Goal: Task Accomplishment & Management: Use online tool/utility

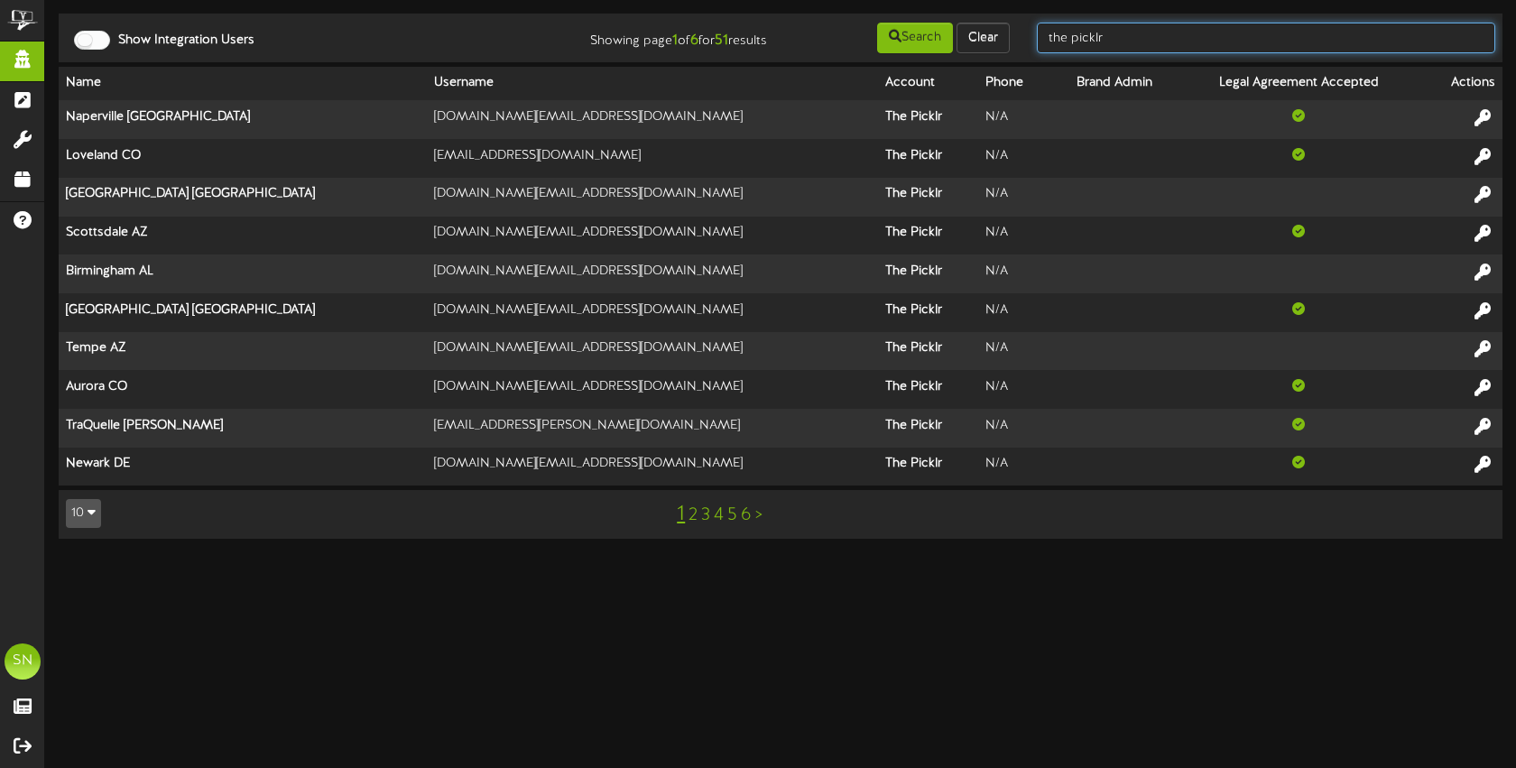
click at [1115, 40] on input "the picklr" at bounding box center [1266, 38] width 458 height 31
drag, startPoint x: 1163, startPoint y: 41, endPoint x: 1027, endPoint y: 34, distance: 136.4
click at [1027, 34] on div "the picklr" at bounding box center [1265, 38] width 485 height 34
type input "e"
type input "t"
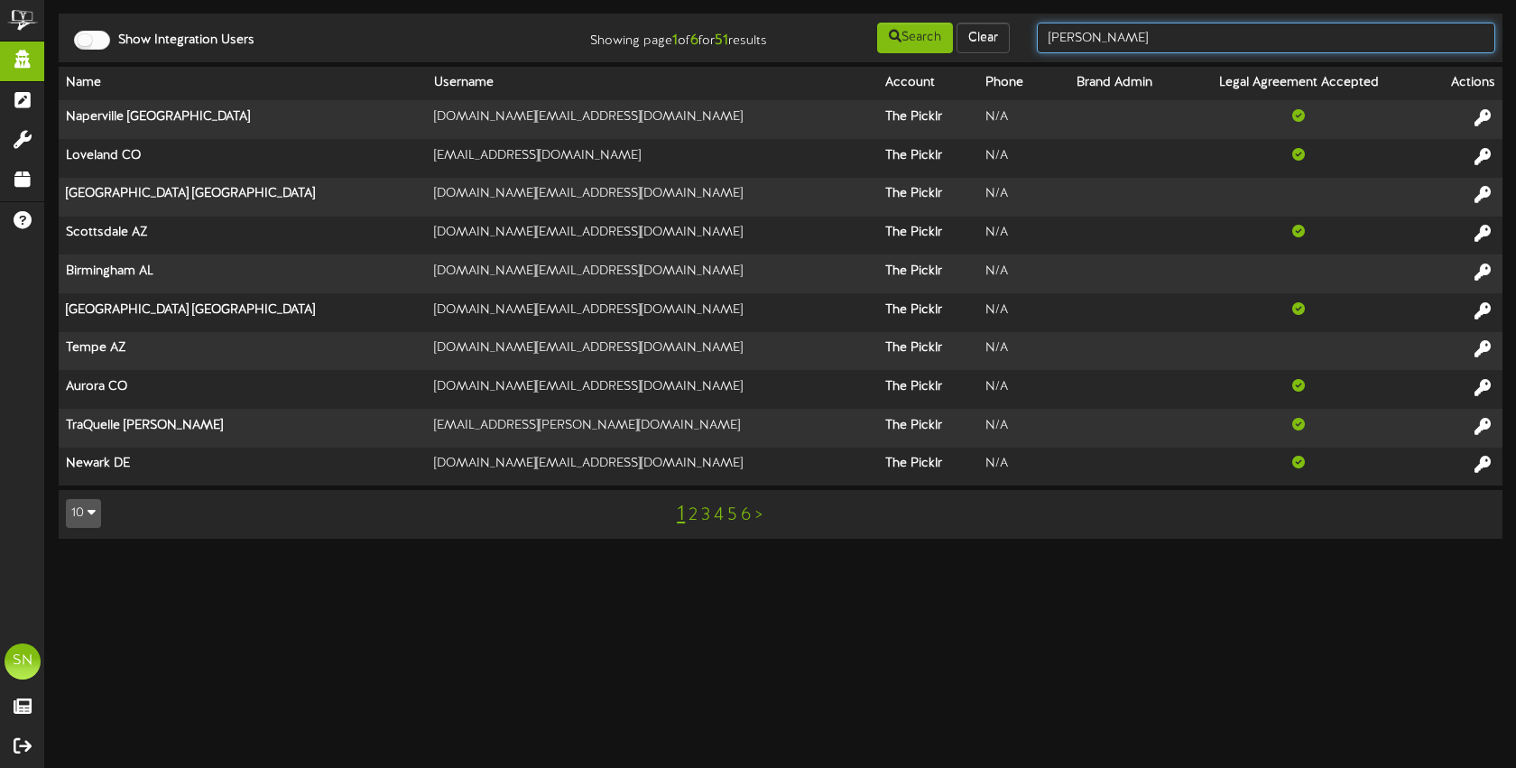
type input "christine jensen"
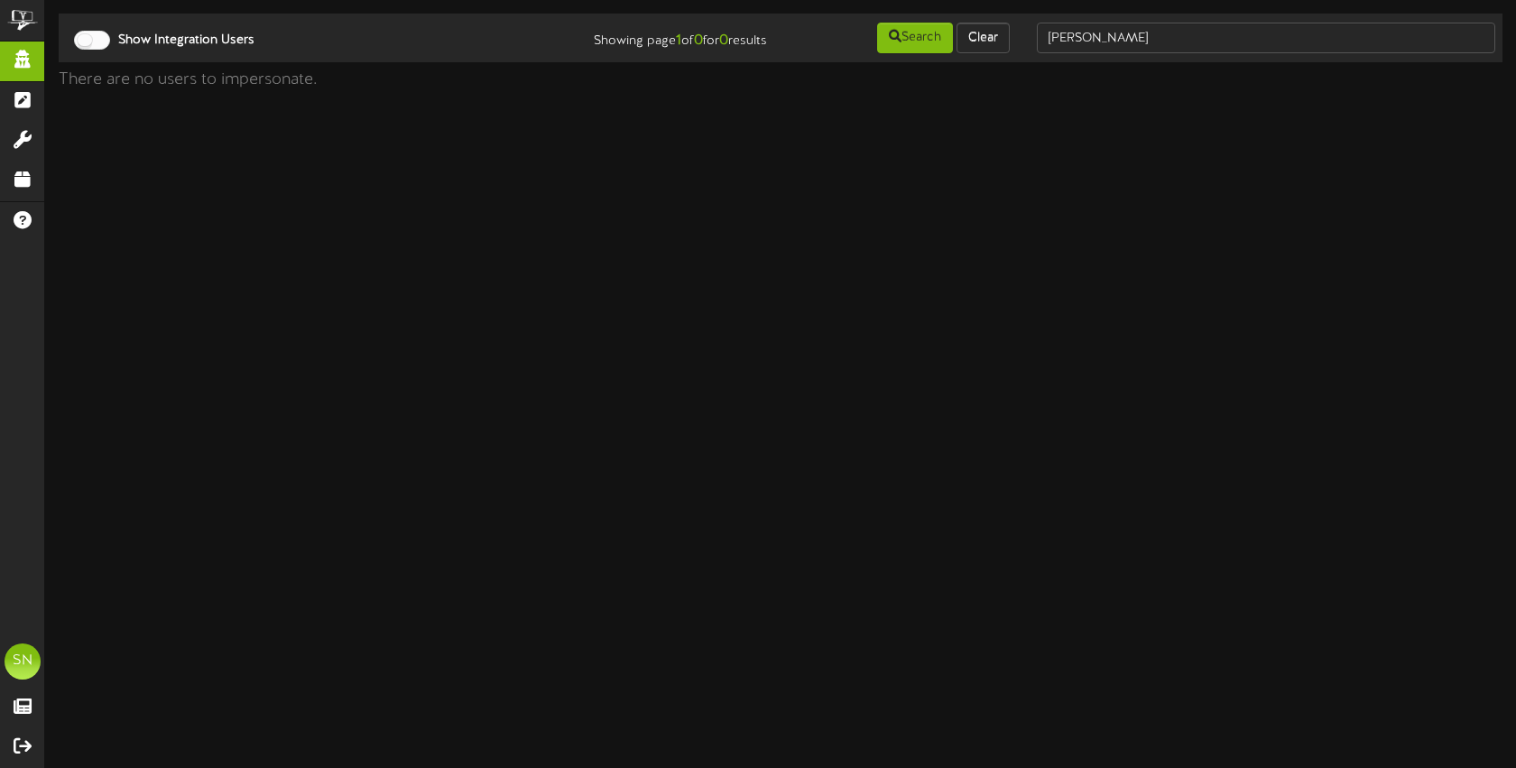
drag, startPoint x: 1202, startPoint y: 55, endPoint x: 1197, endPoint y: 43, distance: 12.6
click at [1201, 54] on td "Show Integration Users Showing page 1 of 0 for 0 results Search Clear christine…" at bounding box center [781, 38] width 1444 height 49
drag, startPoint x: 1195, startPoint y: 40, endPoint x: 1033, endPoint y: 32, distance: 161.7
click at [1033, 32] on div "christine jensen" at bounding box center [1265, 38] width 485 height 34
type input "christine"
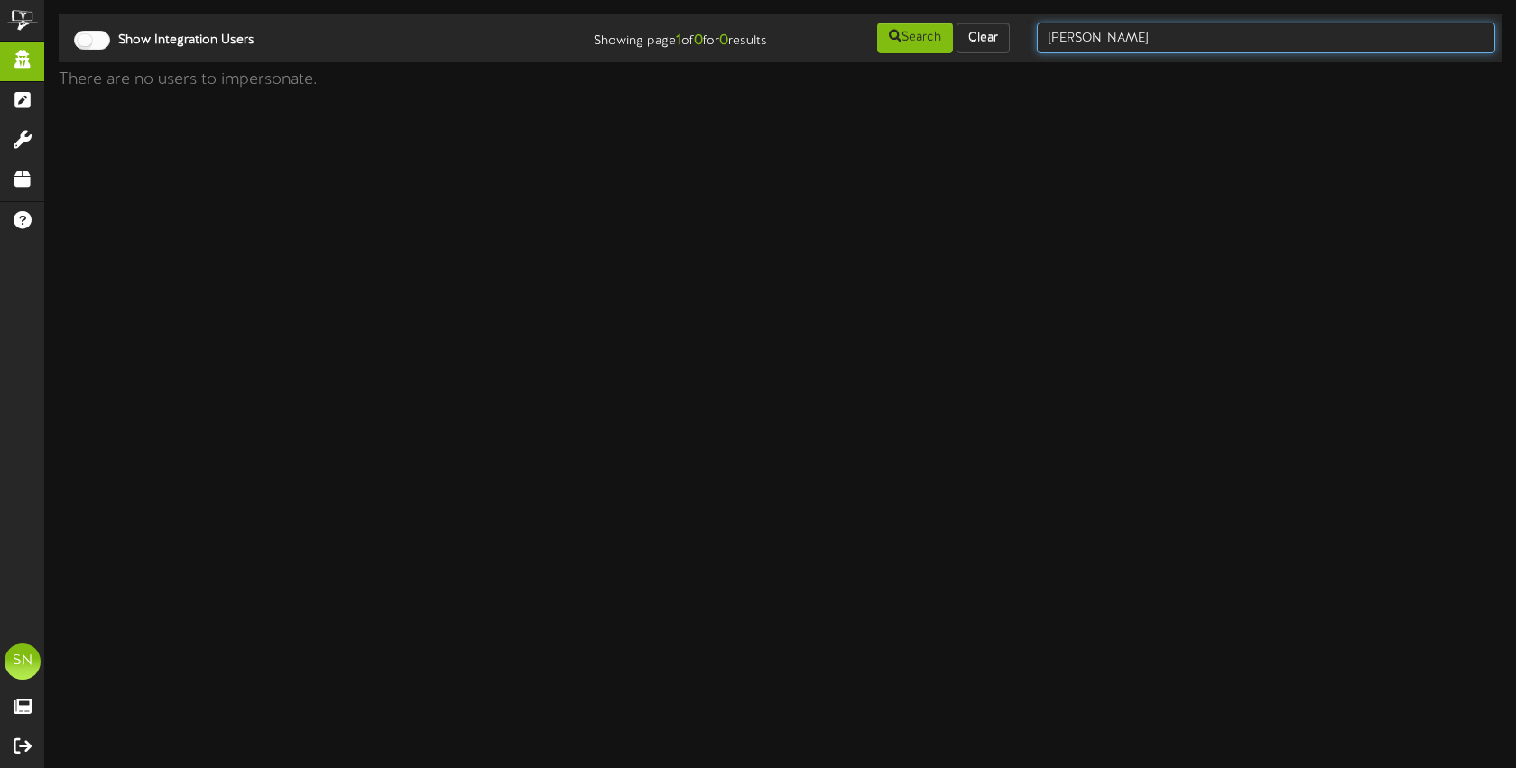
drag, startPoint x: 1151, startPoint y: 42, endPoint x: 1028, endPoint y: 28, distance: 123.6
click at [1012, 30] on div "Show Integration Users Showing page 1 of 0 for 0 results Search Clear christine" at bounding box center [780, 38] width 1456 height 34
type input "jensen"
drag, startPoint x: 1146, startPoint y: 47, endPoint x: 992, endPoint y: 36, distance: 154.7
click at [992, 36] on div "Show Integration Users Showing page 1 of 0 for 0 results Search Clear jensen" at bounding box center [780, 38] width 1456 height 34
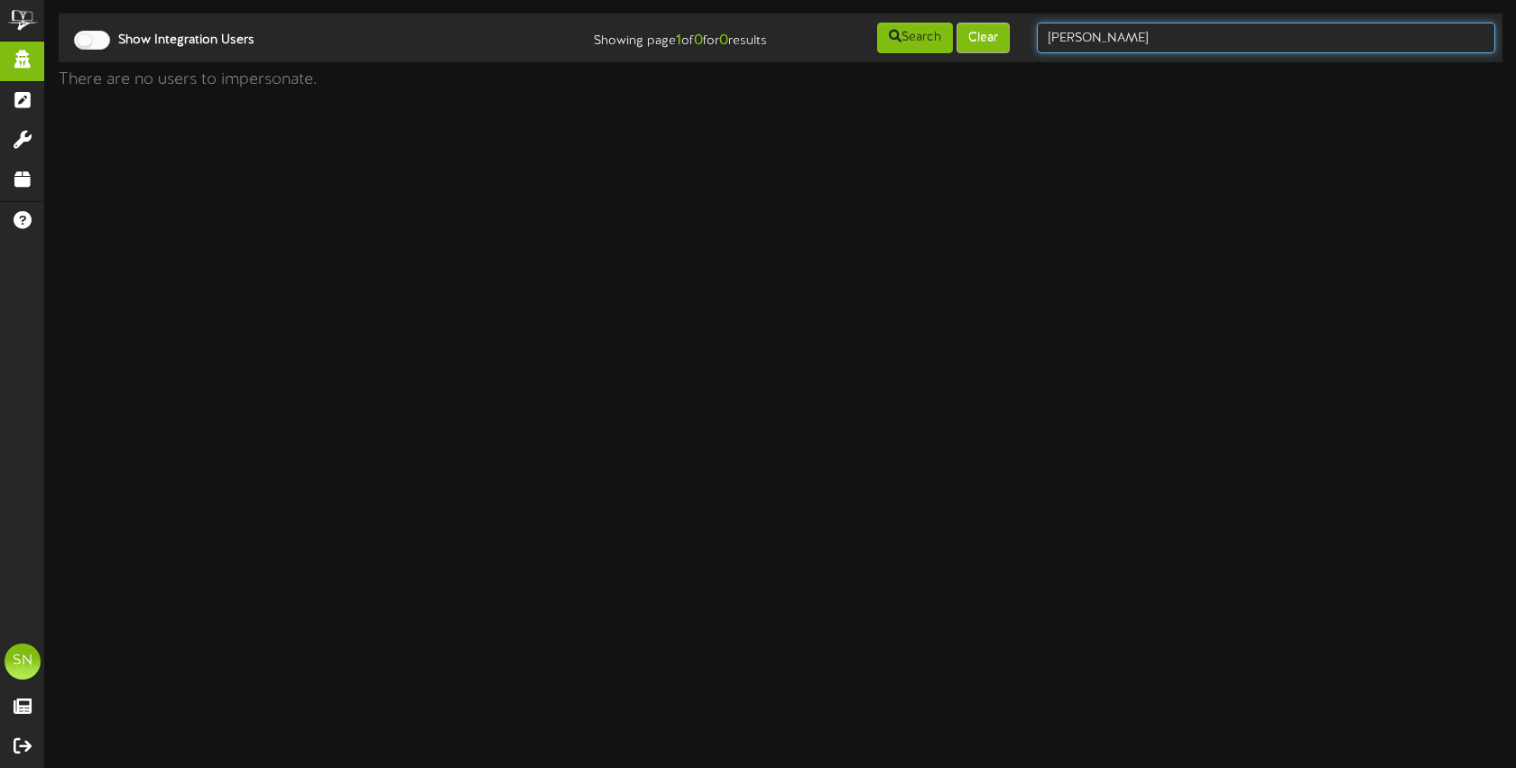
type input "christine"
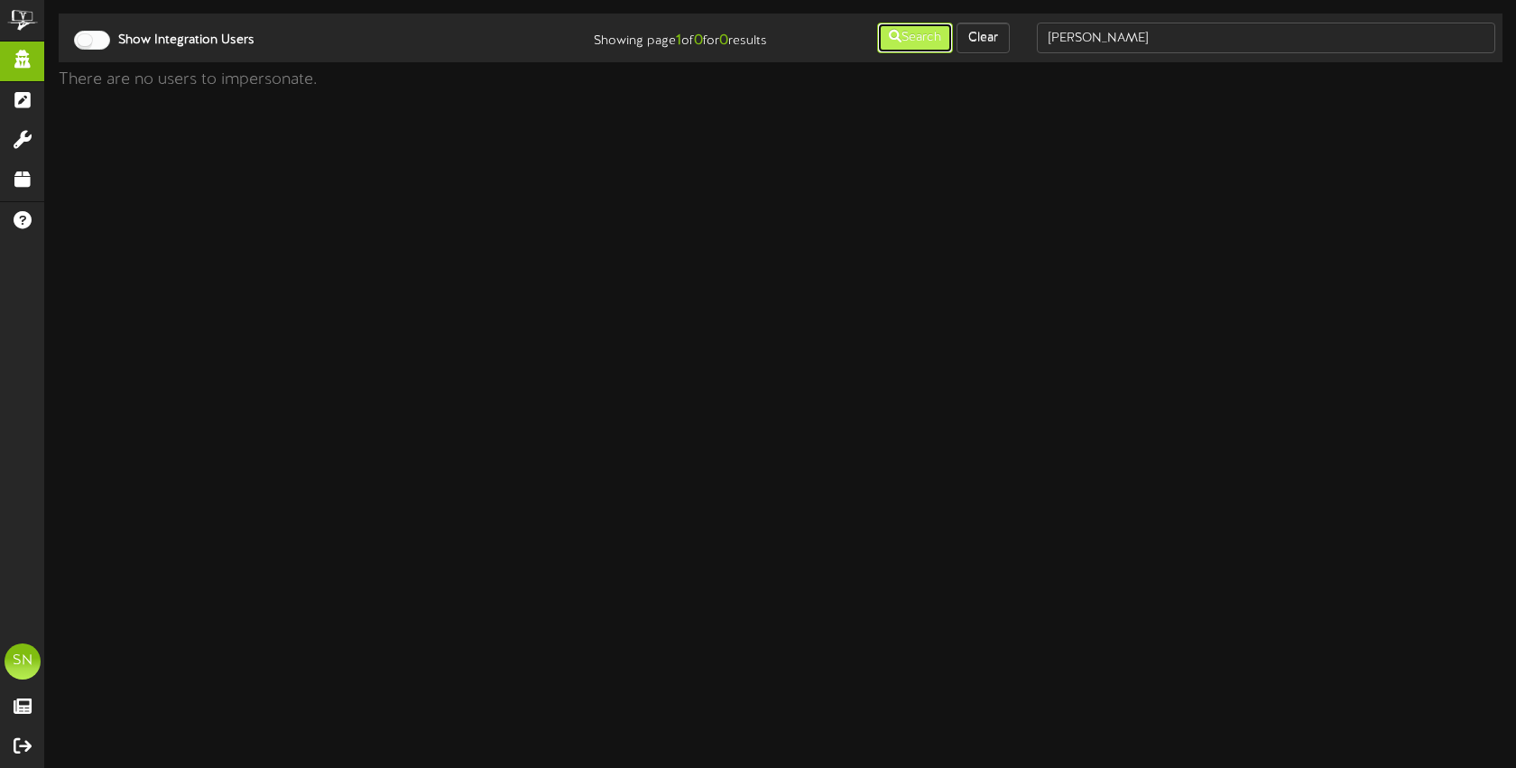
click at [917, 34] on button "Search" at bounding box center [915, 38] width 76 height 31
drag, startPoint x: 990, startPoint y: 38, endPoint x: 1004, endPoint y: 39, distance: 14.5
click at [990, 38] on button "Clear" at bounding box center [983, 38] width 53 height 31
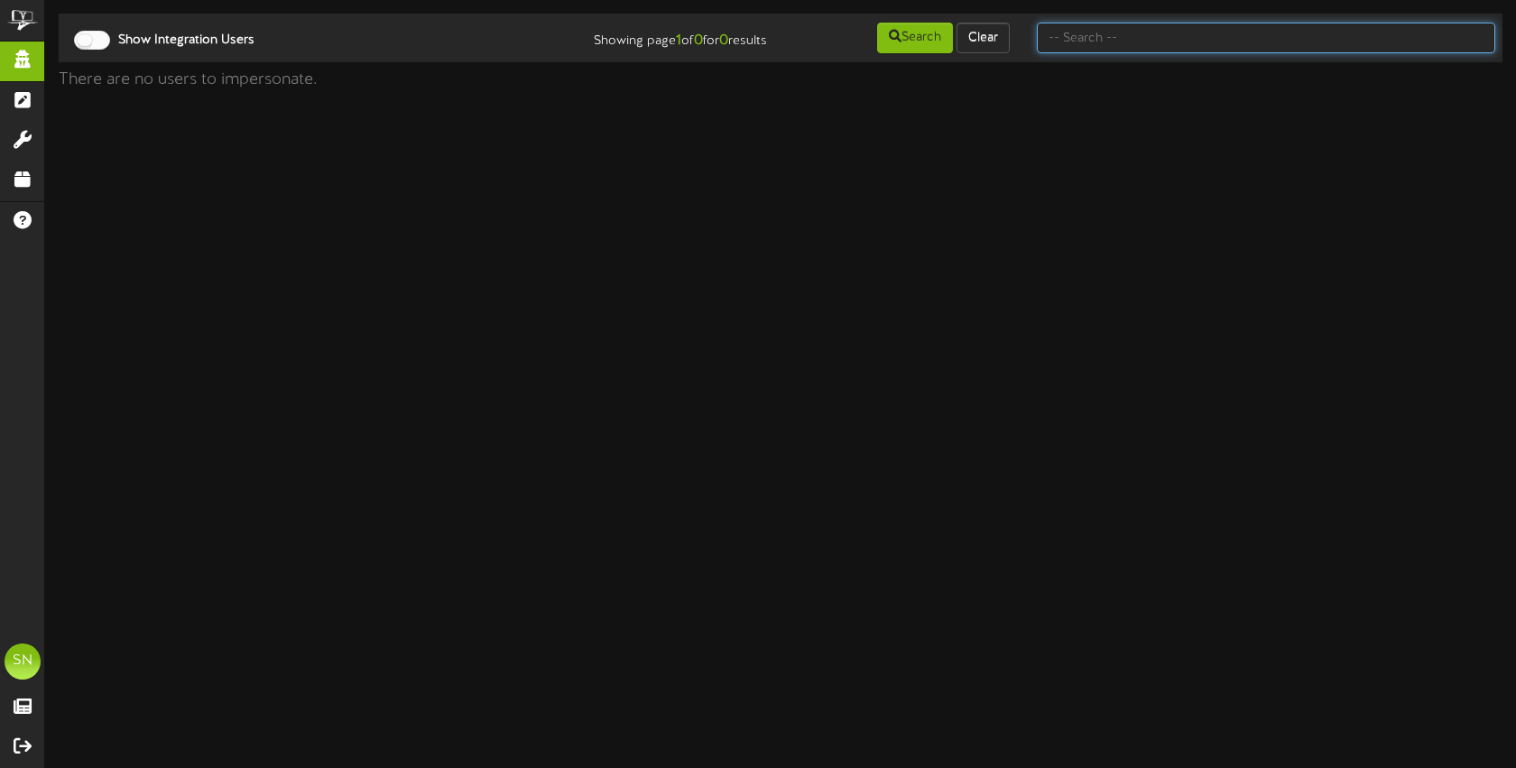
click at [1161, 40] on input "text" at bounding box center [1266, 38] width 458 height 31
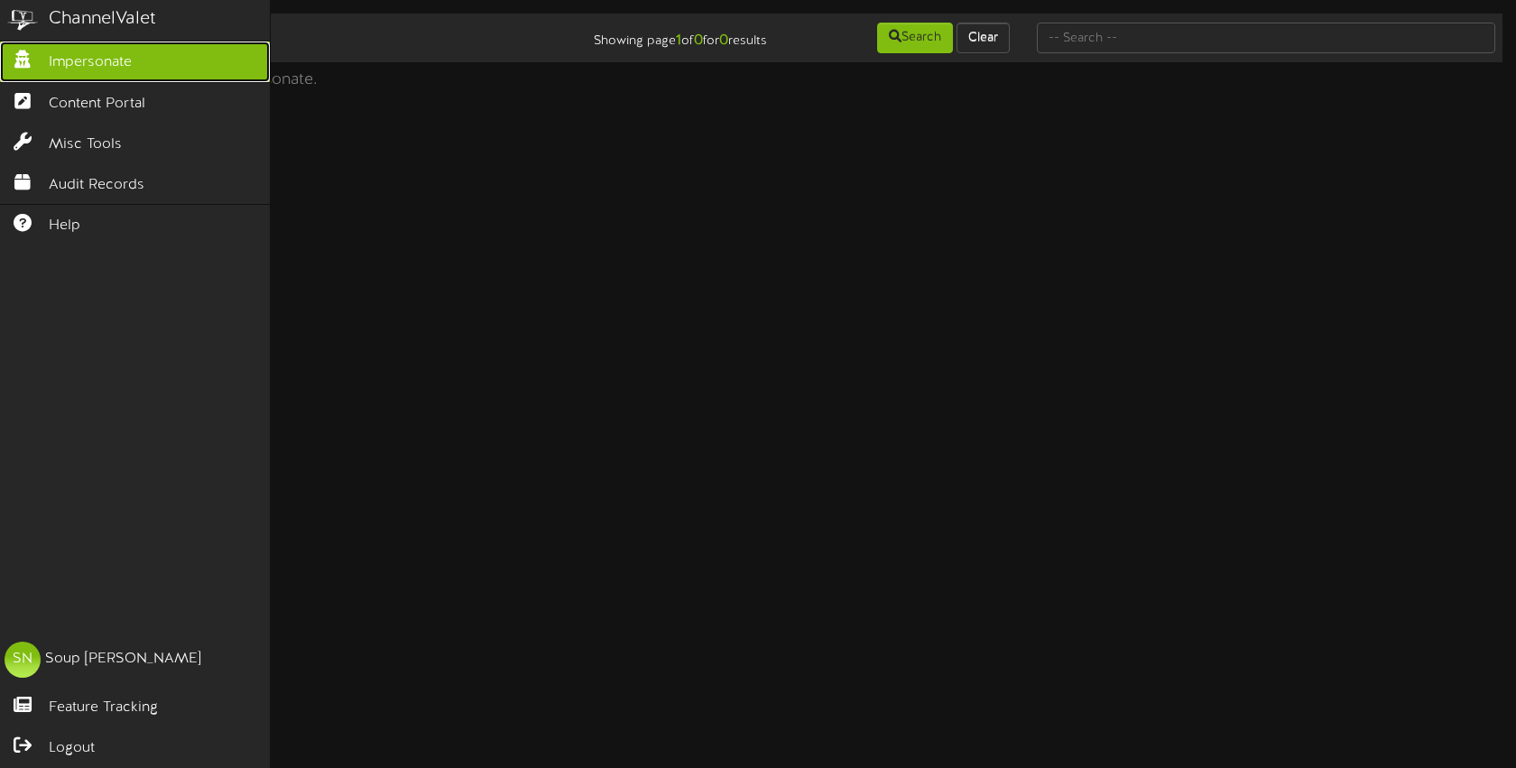
click at [17, 63] on icon at bounding box center [22, 58] width 45 height 14
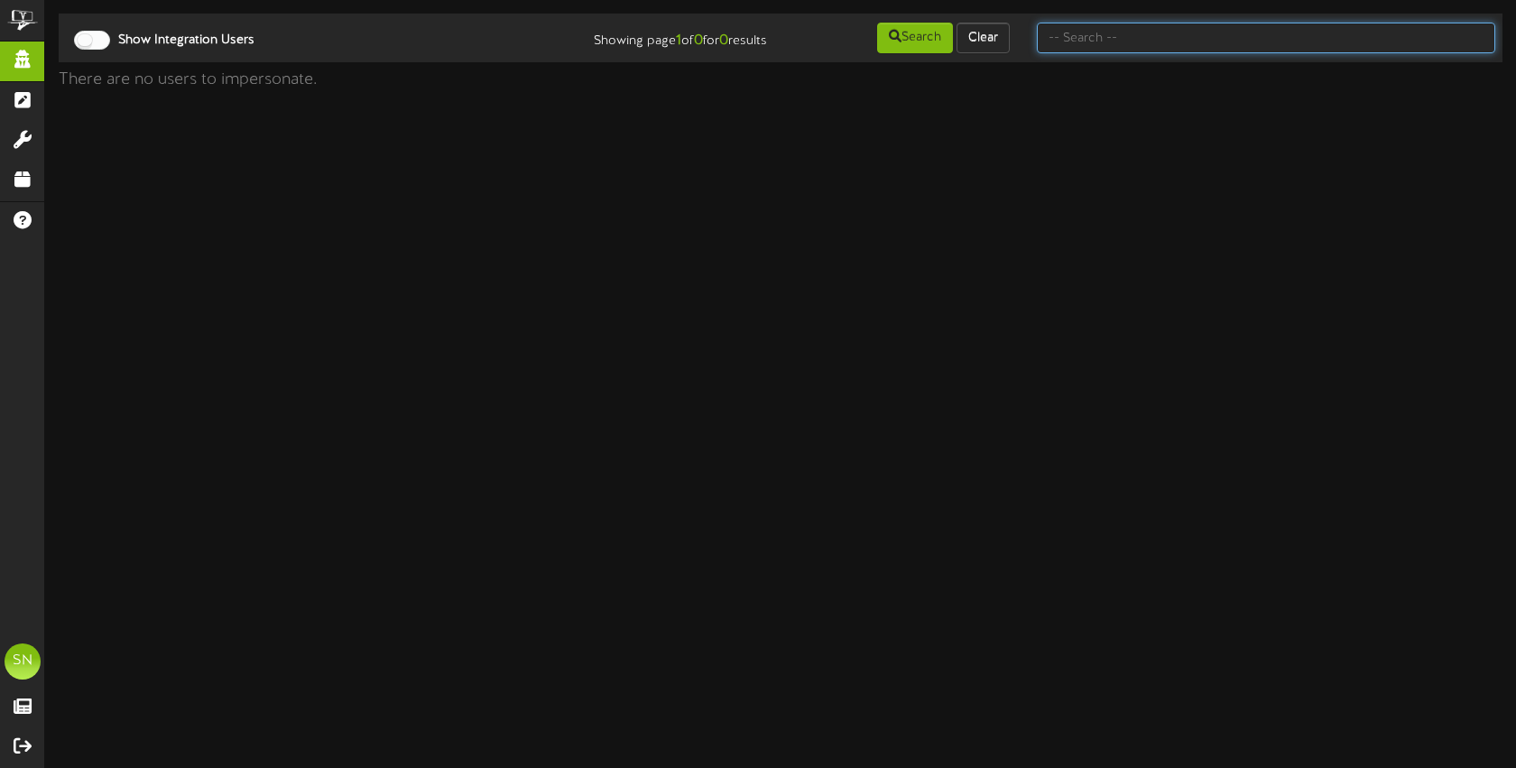
click at [1077, 37] on input "text" at bounding box center [1266, 38] width 458 height 31
type input "jensen"
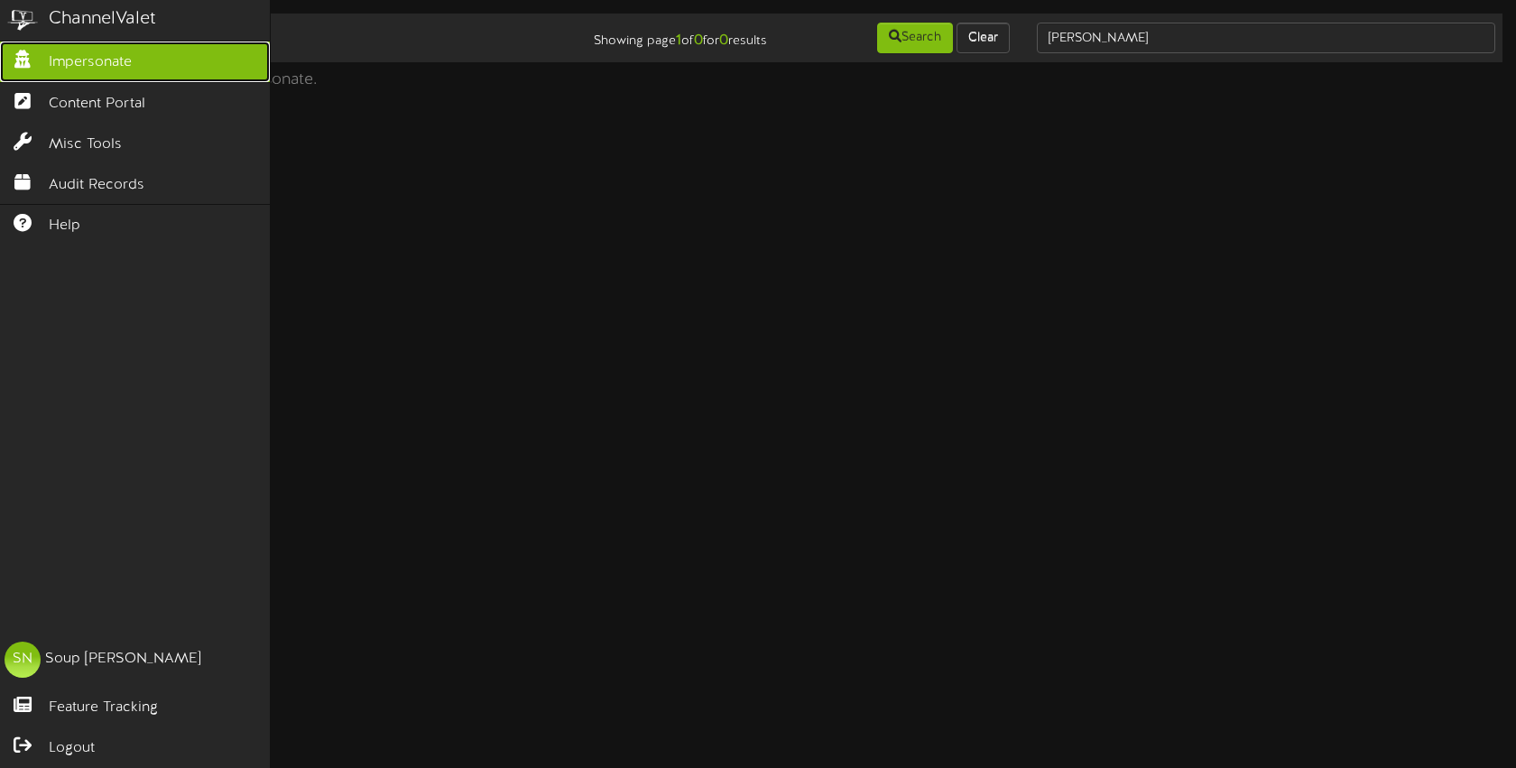
click at [43, 73] on link "Impersonate" at bounding box center [135, 62] width 270 height 41
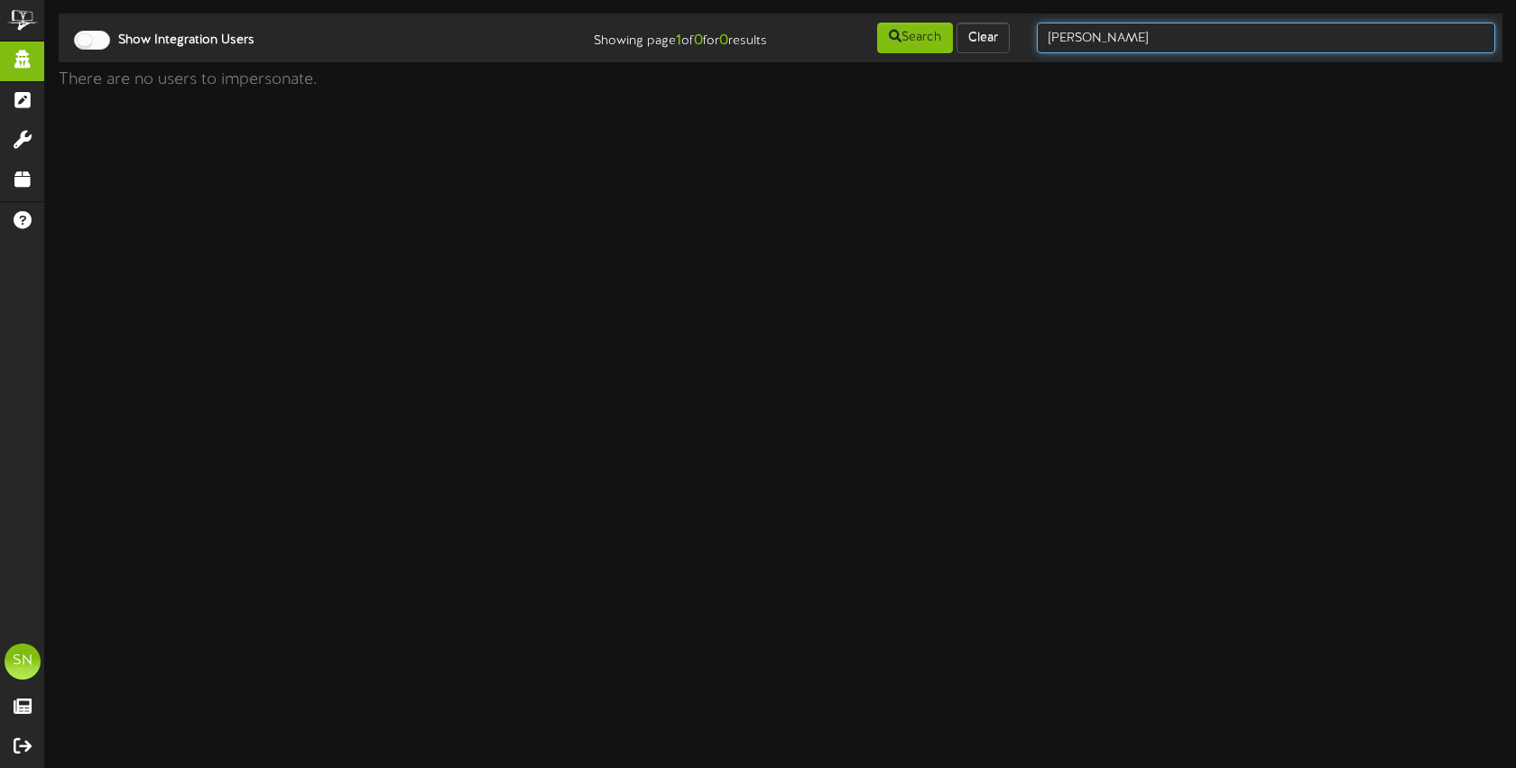
click at [1150, 40] on input "jensen" at bounding box center [1266, 38] width 458 height 31
drag, startPoint x: 1149, startPoint y: 39, endPoint x: 991, endPoint y: 36, distance: 157.9
click at [983, 35] on div "Show Integration Users Showing page 1 of 0 for 0 results Search Clear jensen" at bounding box center [780, 38] width 1456 height 34
type input "christine"
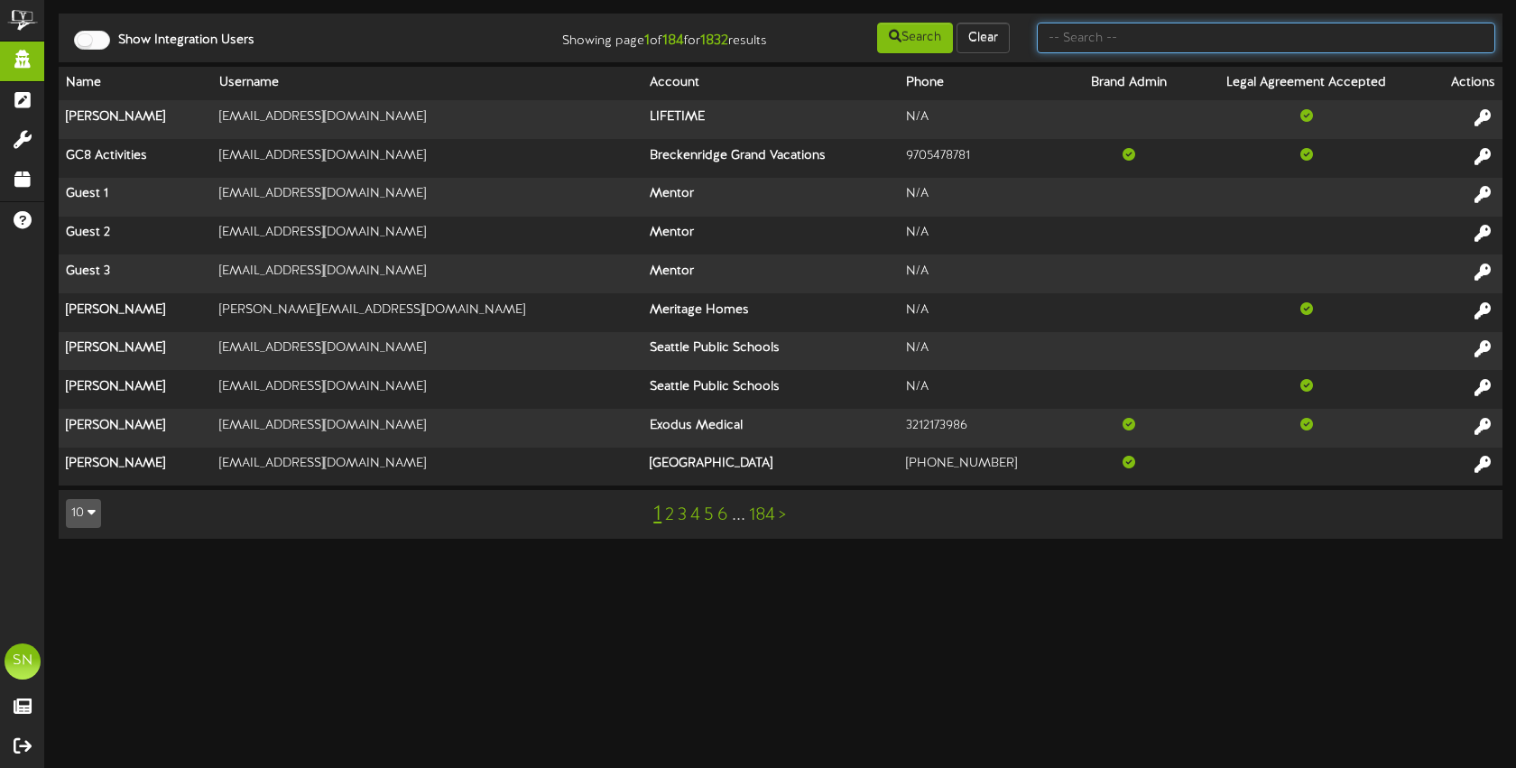
click at [1067, 41] on input "text" at bounding box center [1266, 38] width 458 height 31
type input "christine"
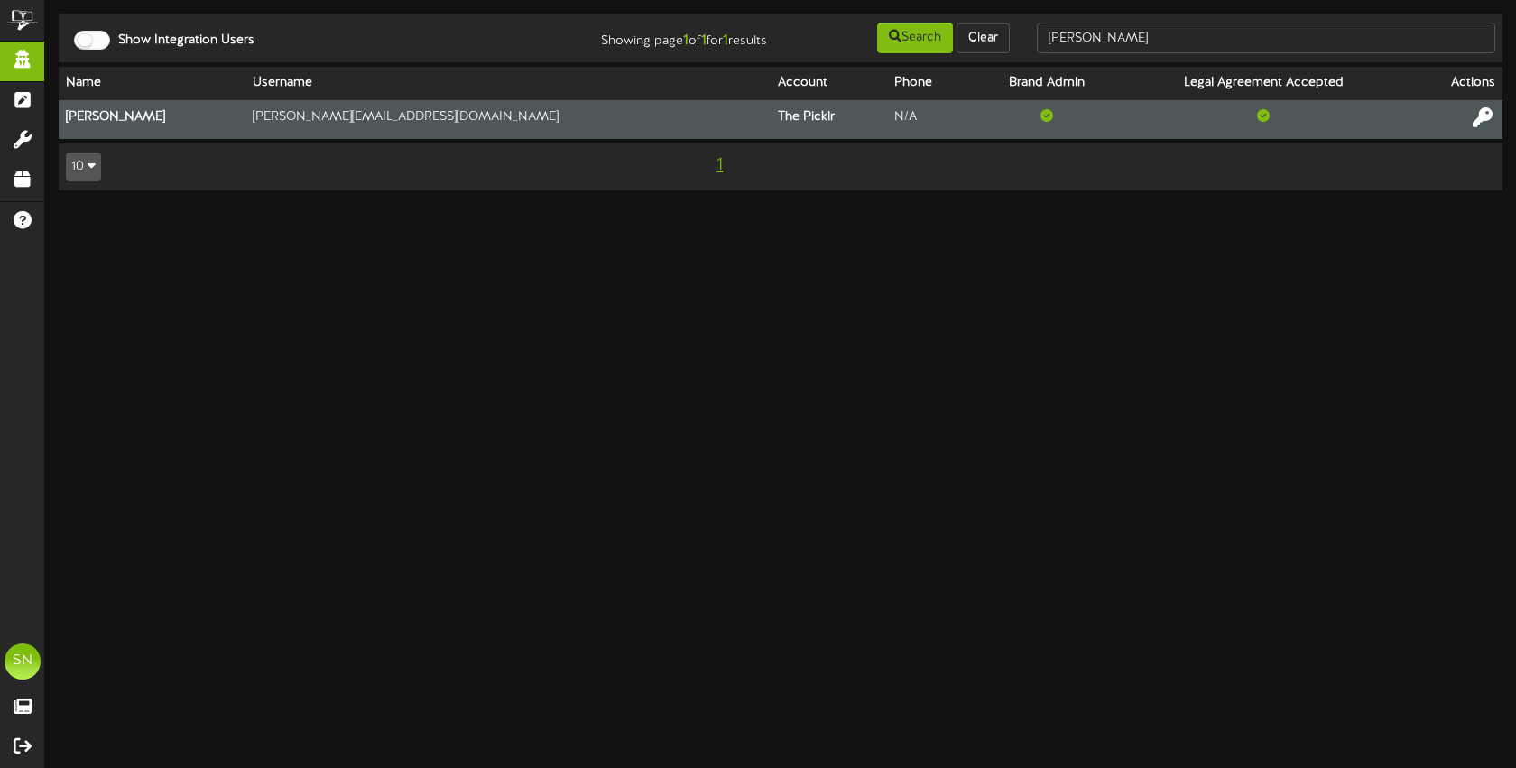
click at [1483, 119] on icon at bounding box center [1483, 117] width 20 height 20
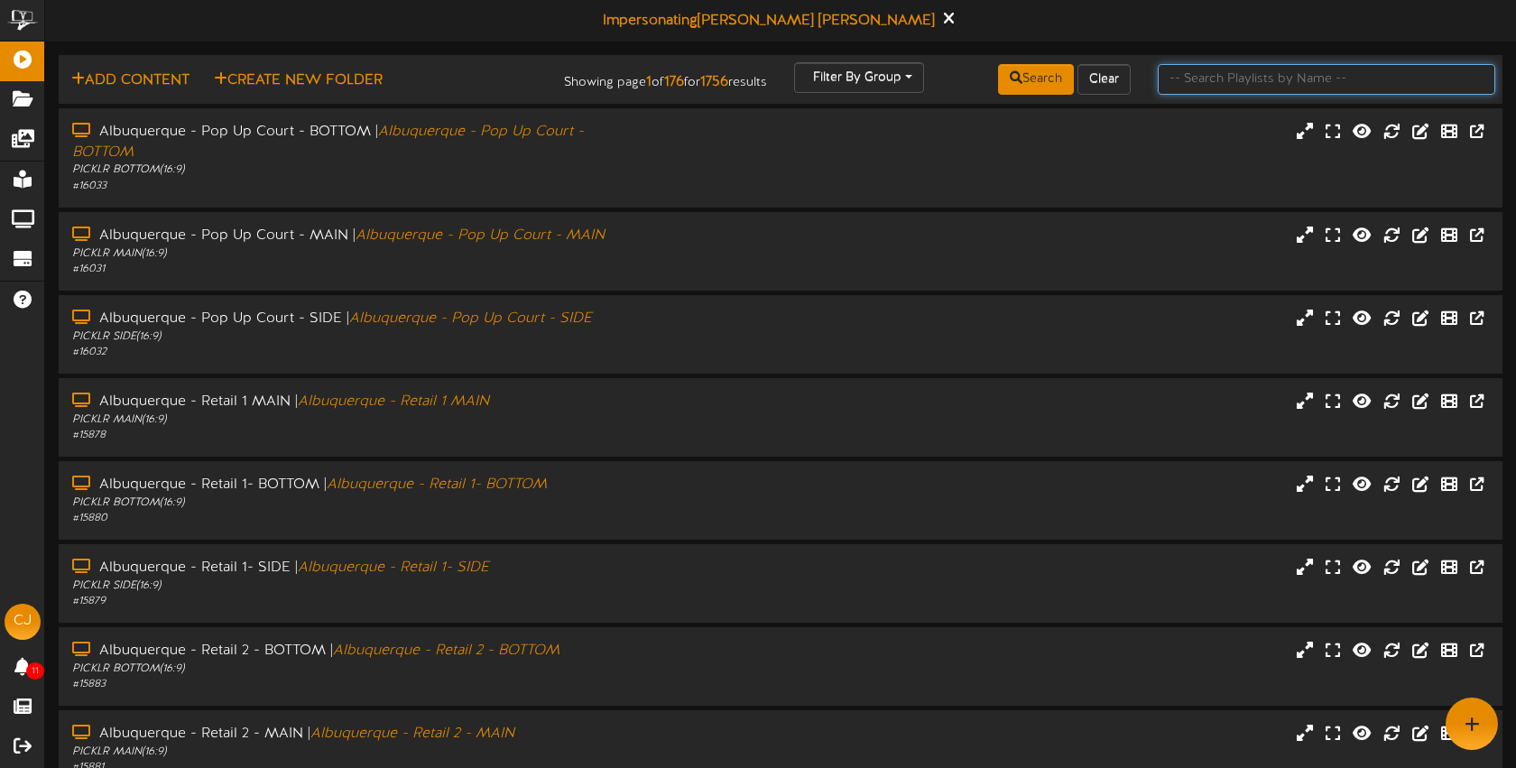
click at [1167, 86] on input "text" at bounding box center [1326, 79] width 337 height 31
type input "exton"
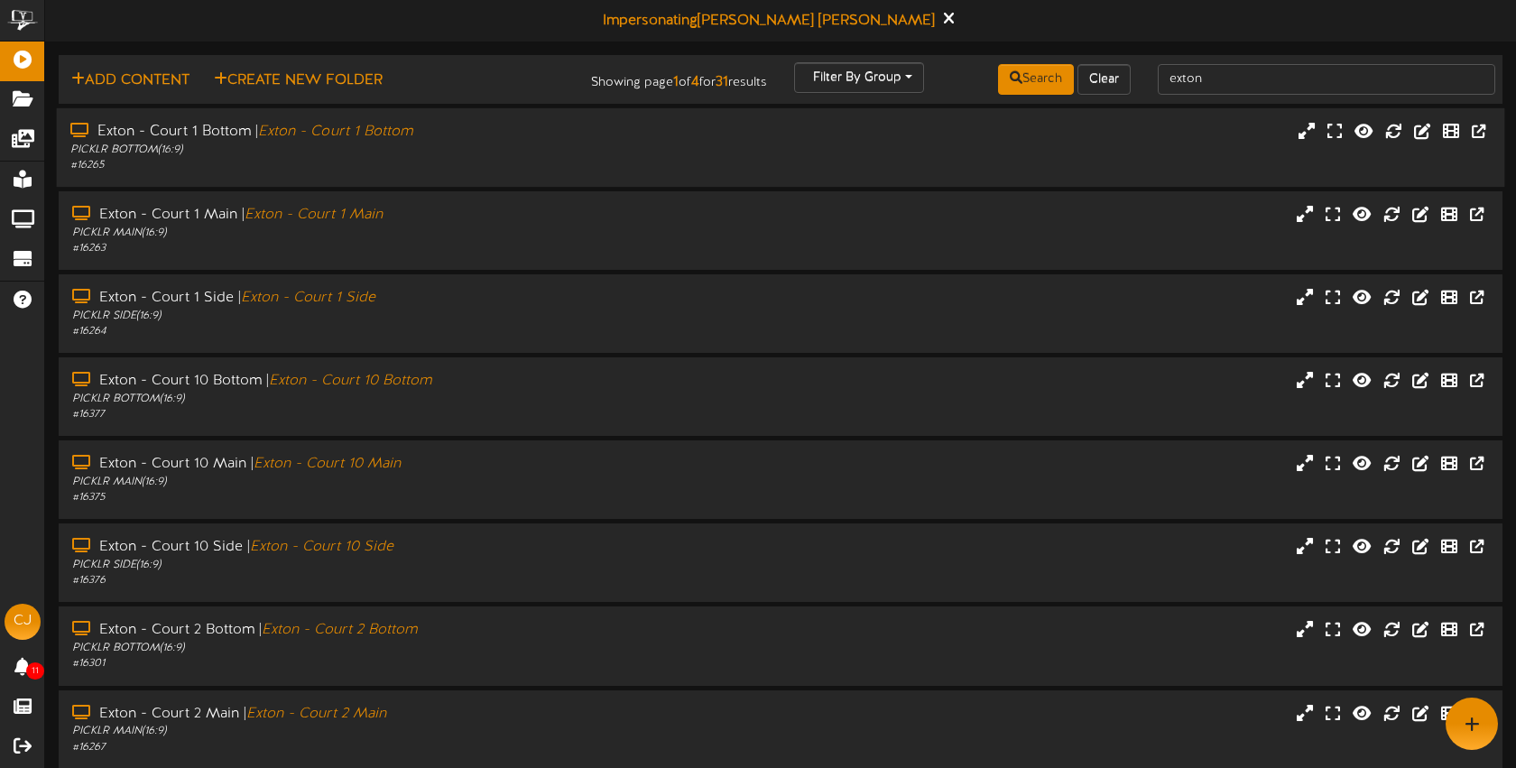
click at [661, 143] on div "Exton - Court 1 Bottom | Exton - Court 1 Bottom PICKLR BOTTOM ( 16:9 ) # 16265" at bounding box center [781, 147] width 1448 height 51
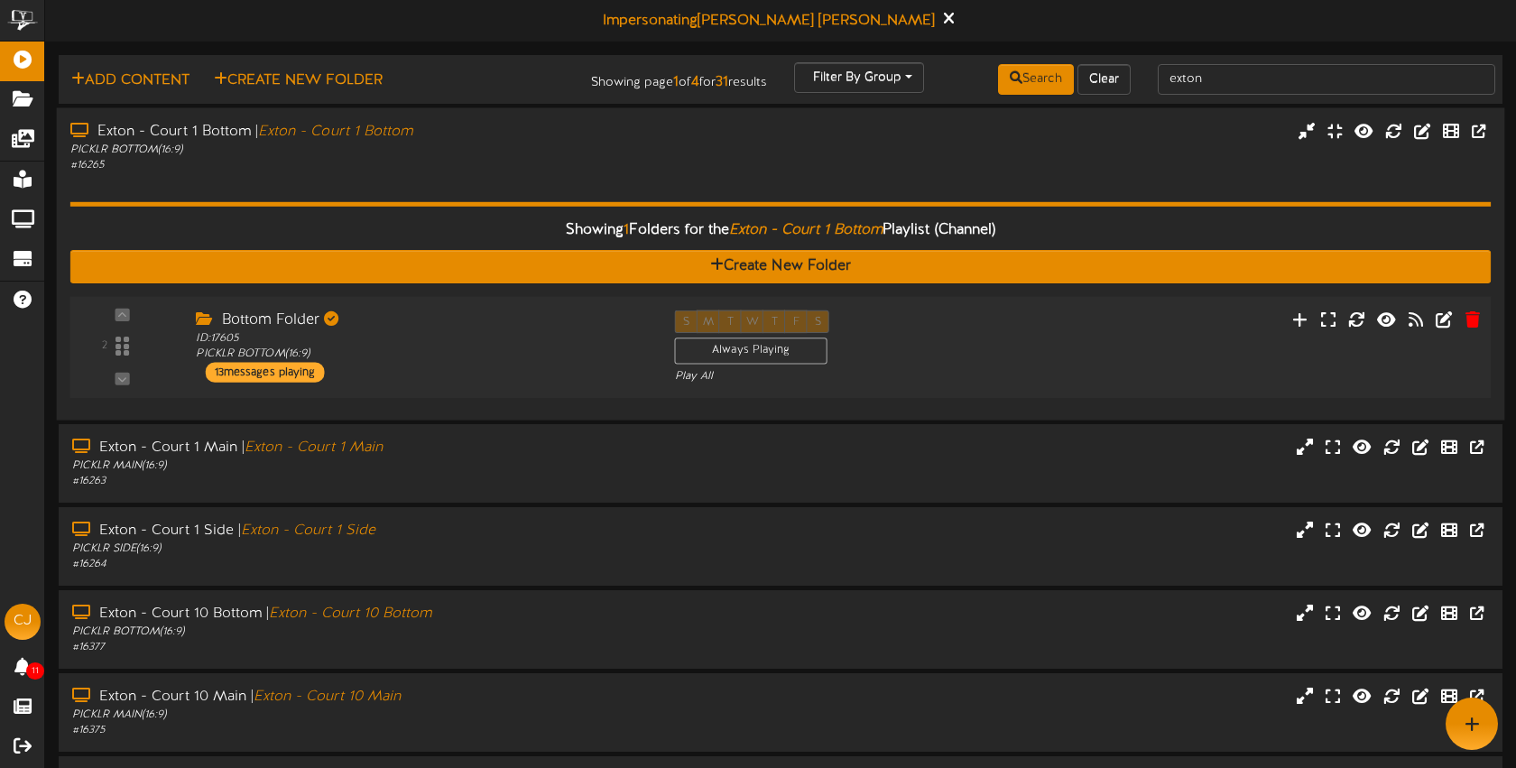
click at [1007, 338] on div "S M T W T F S Always Playing Play All" at bounding box center [840, 347] width 359 height 74
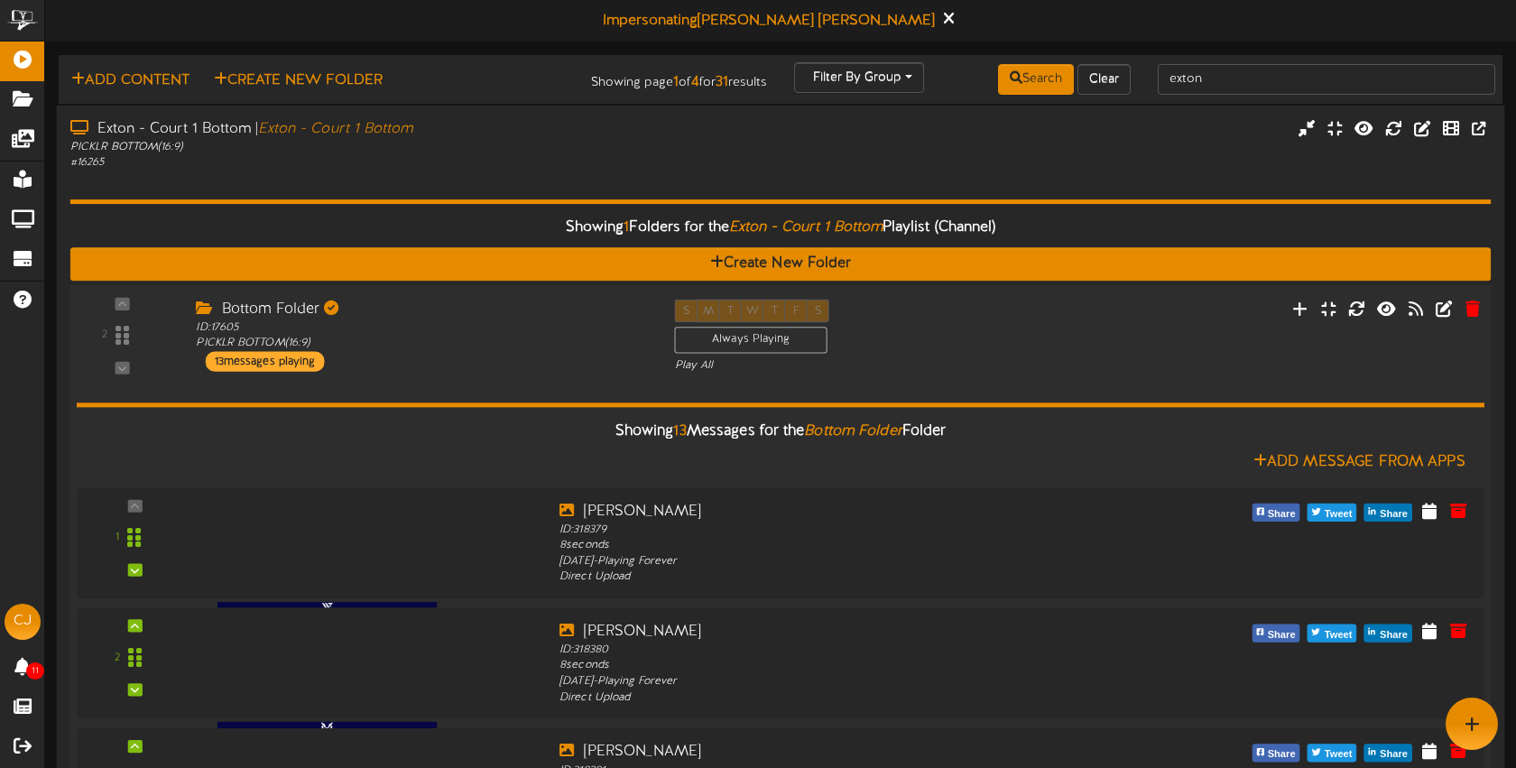
click at [1007, 338] on div "S M T W T F S Always Playing Play All" at bounding box center [840, 336] width 359 height 74
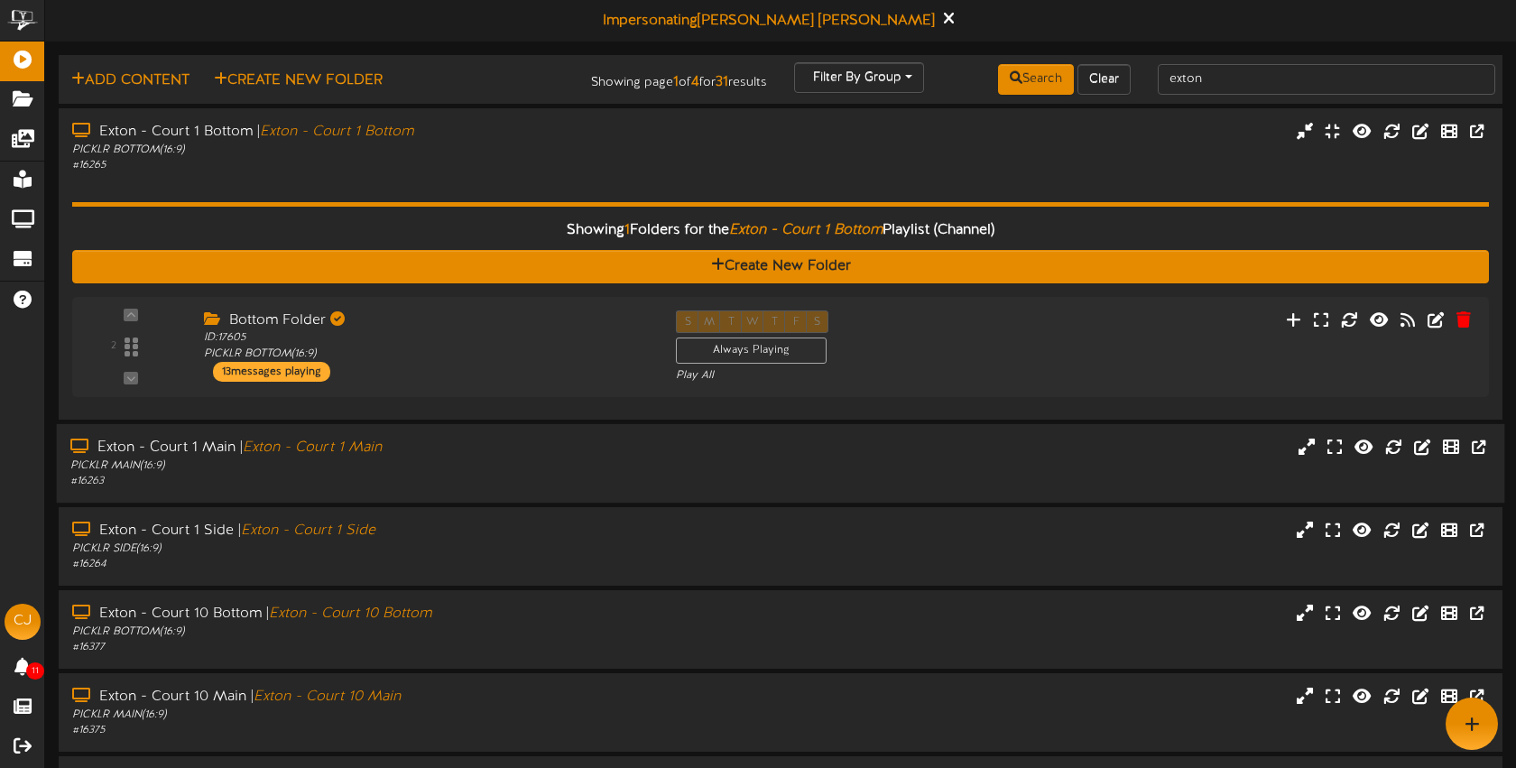
click at [534, 468] on div "PICKLR MAIN ( 16:9 )" at bounding box center [358, 465] width 577 height 15
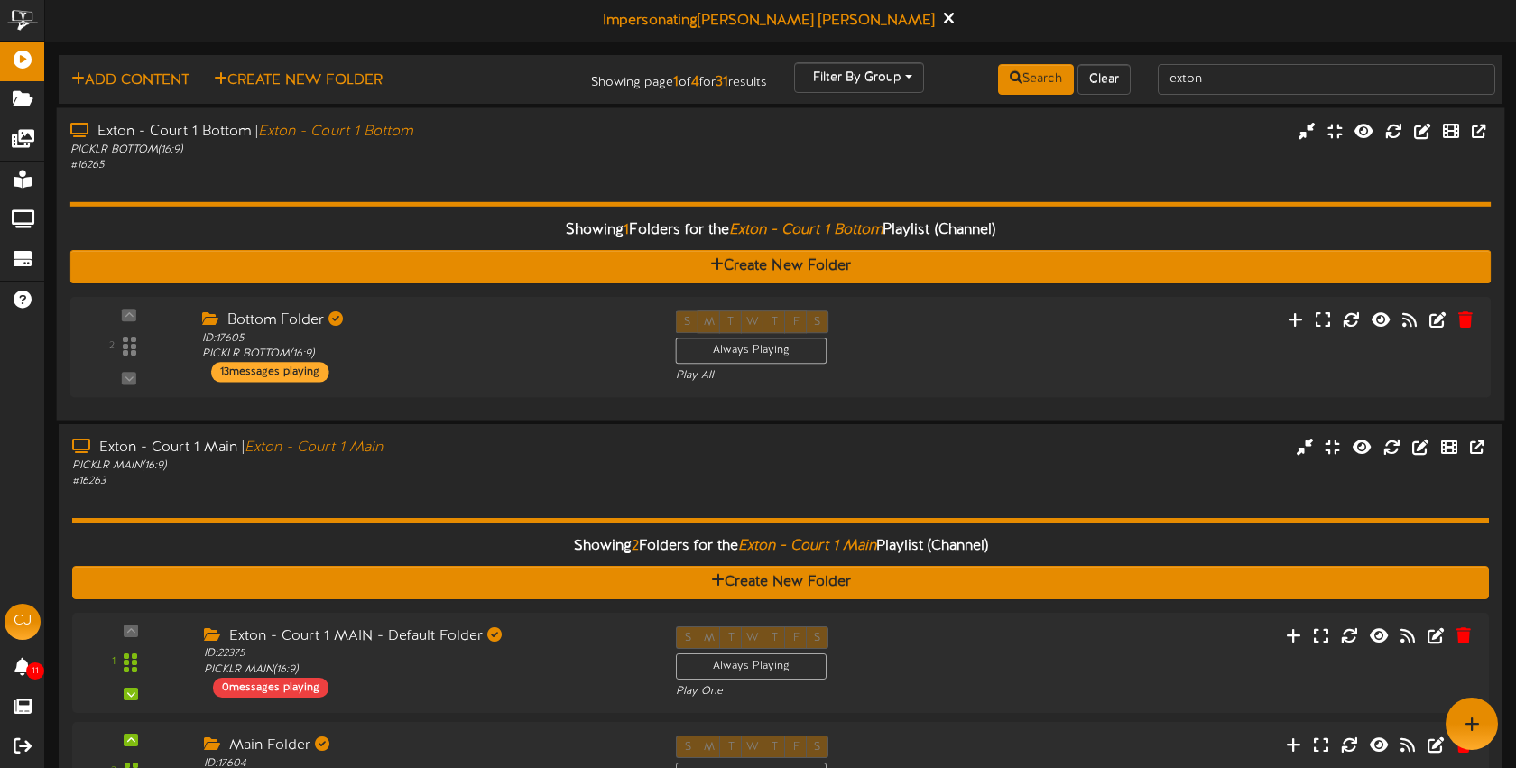
click at [516, 171] on div "# 16265" at bounding box center [358, 164] width 577 height 15
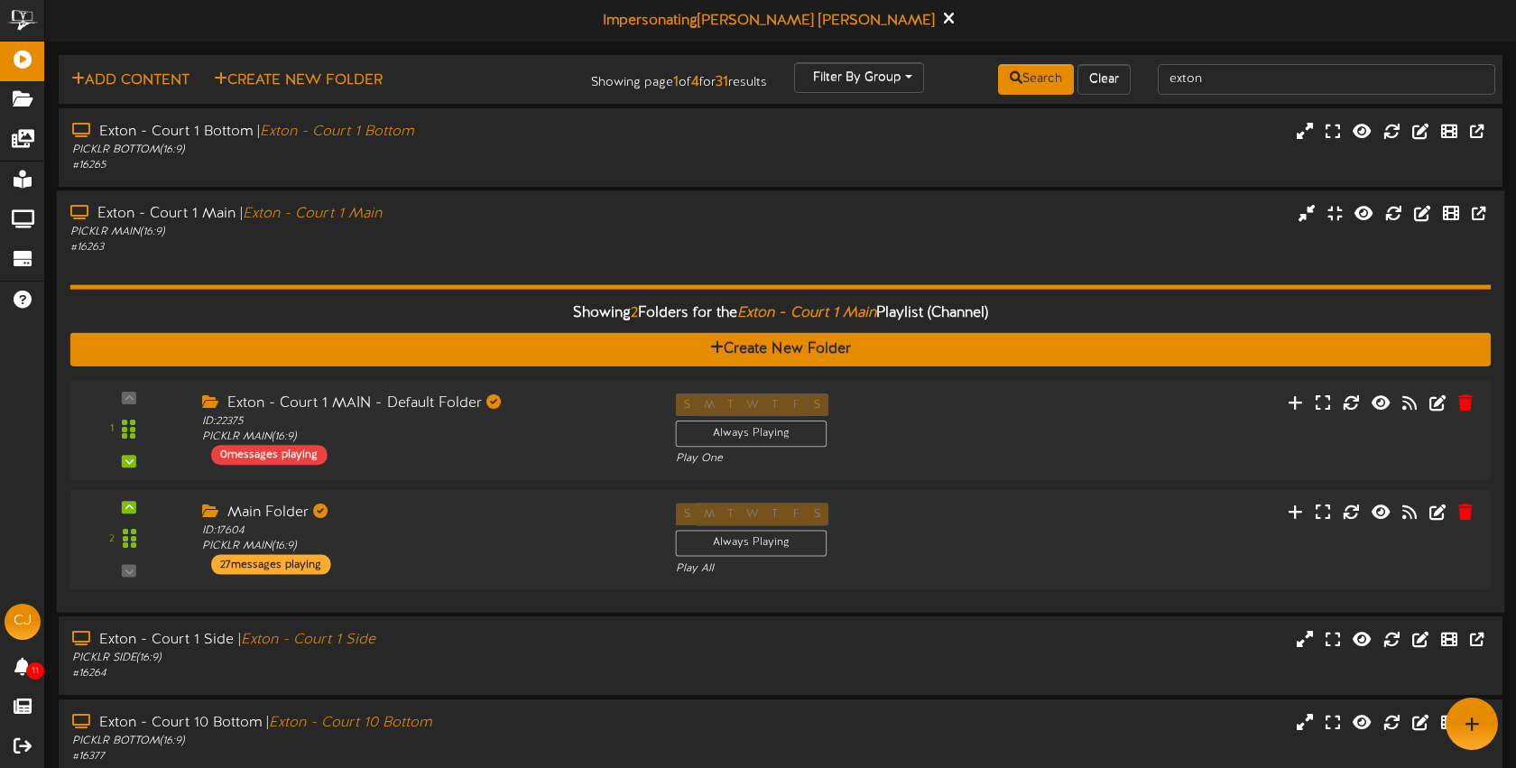
click at [518, 232] on div "PICKLR MAIN ( 16:9 )" at bounding box center [358, 232] width 577 height 15
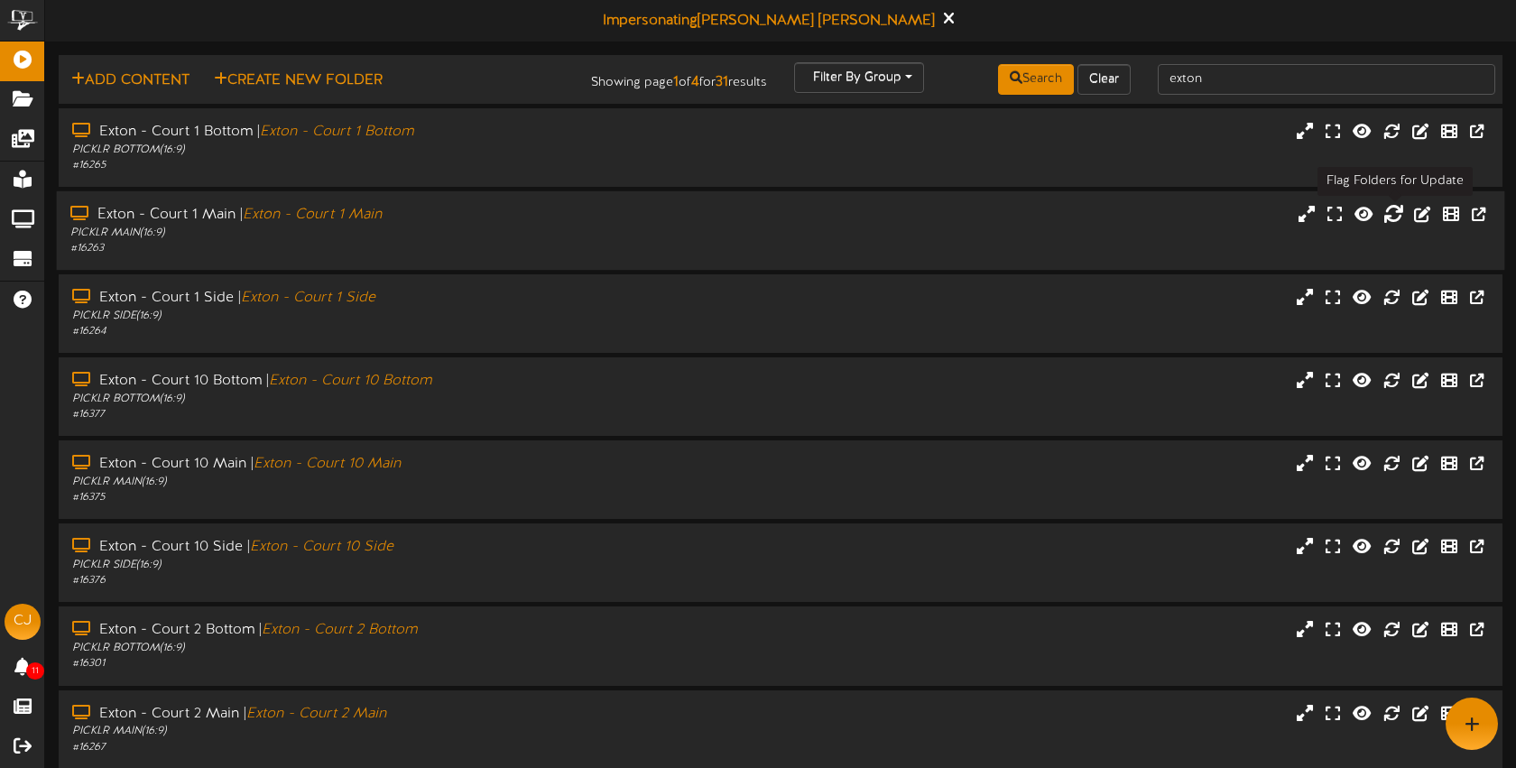
click at [1395, 214] on icon at bounding box center [1393, 213] width 20 height 20
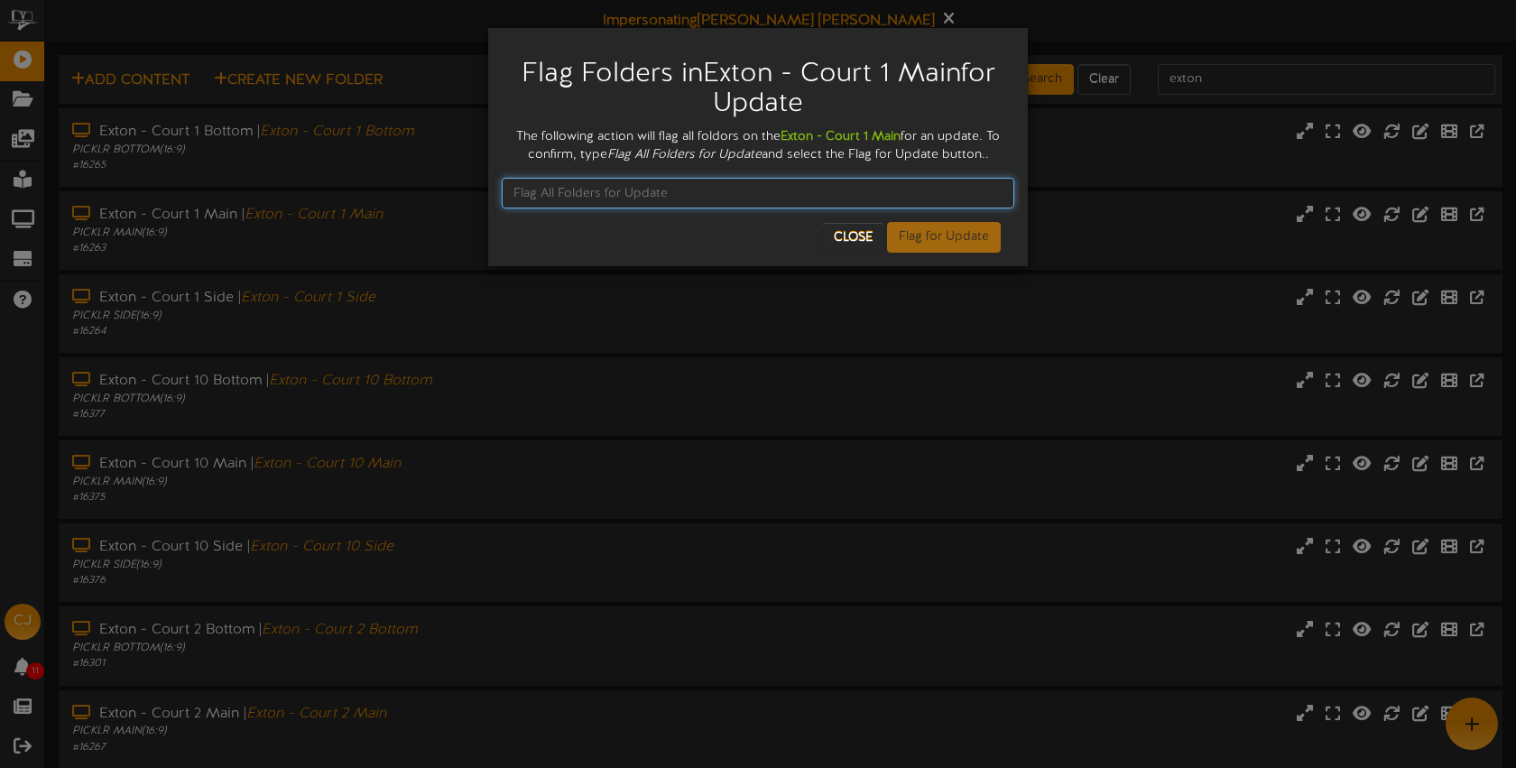
click at [676, 182] on input "text" at bounding box center [758, 193] width 513 height 31
type input "Flag All Folders for Update"
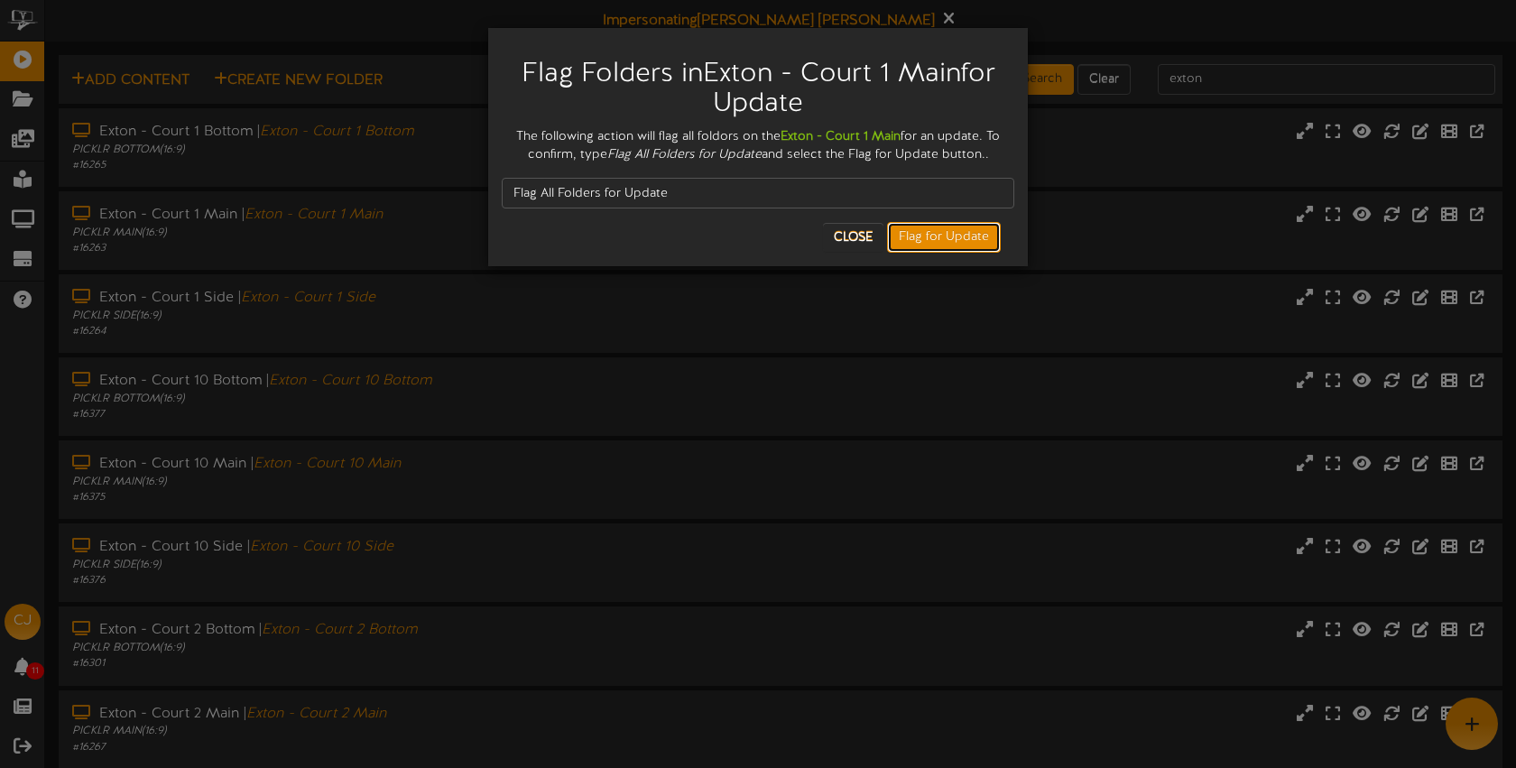
click at [914, 236] on button "Flag for Update" at bounding box center [944, 237] width 114 height 31
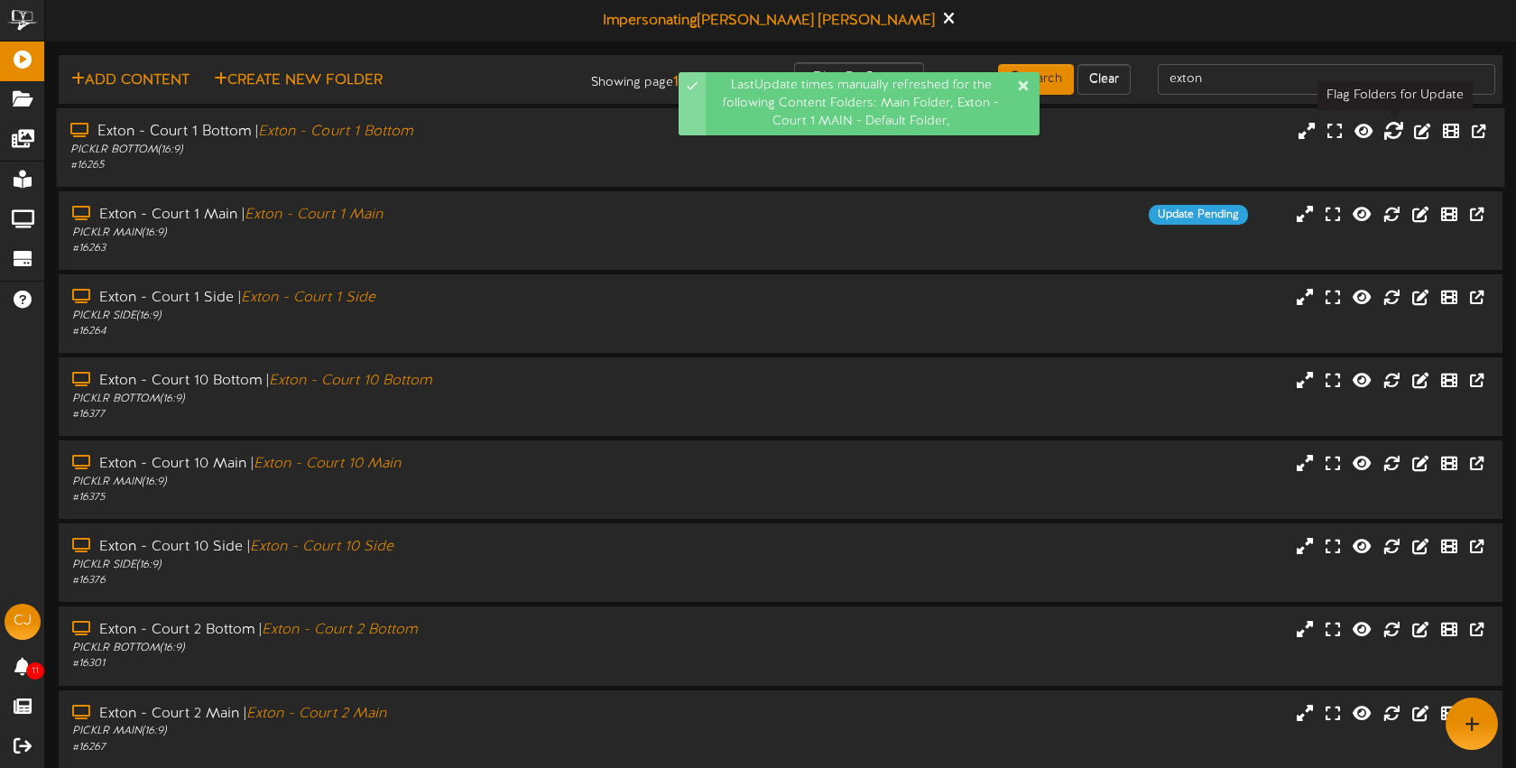
click at [1389, 129] on icon at bounding box center [1393, 130] width 20 height 20
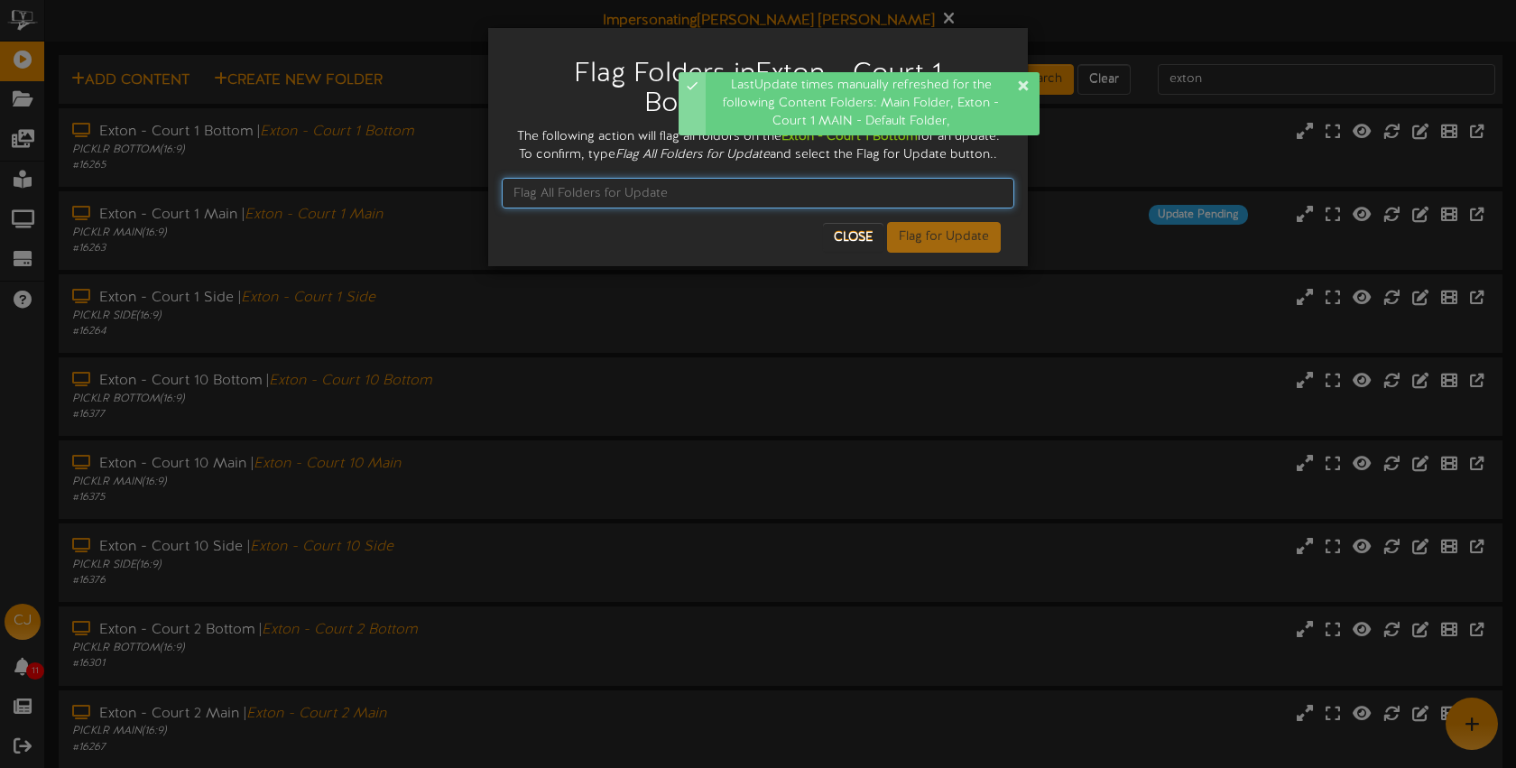
click at [618, 206] on input "text" at bounding box center [758, 193] width 513 height 31
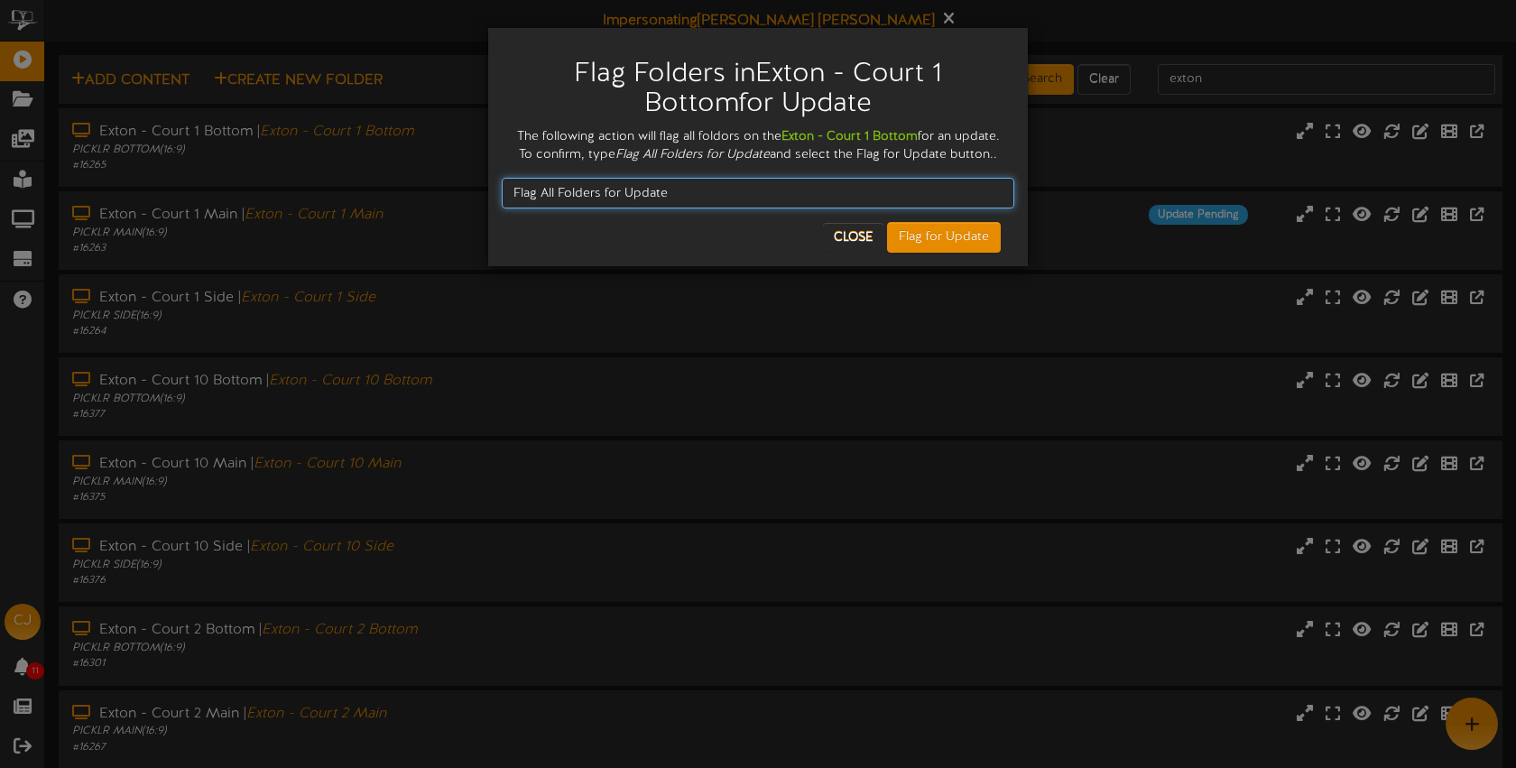
type input "Flag All Folders for Update"
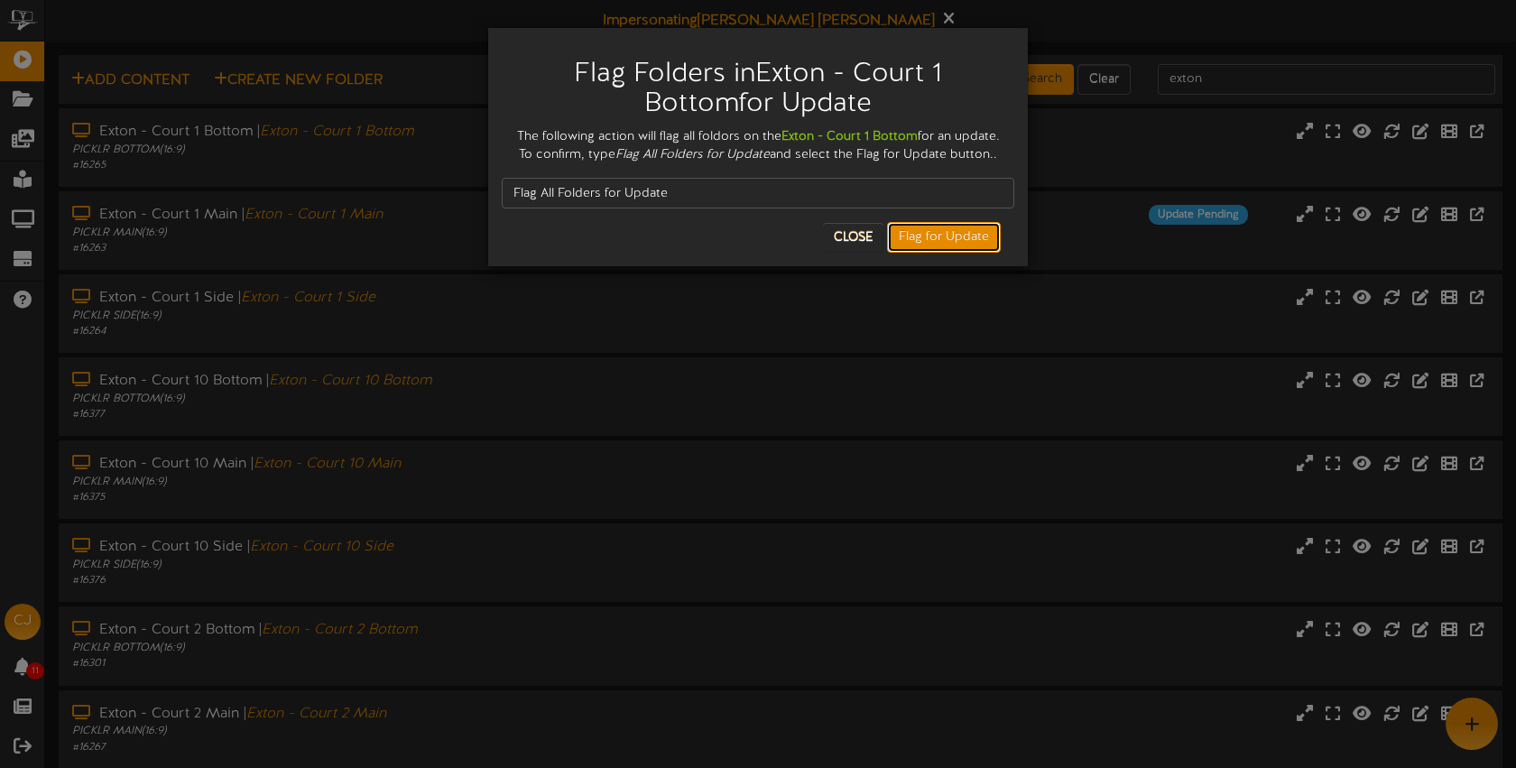
click at [921, 253] on button "Flag for Update" at bounding box center [944, 237] width 114 height 31
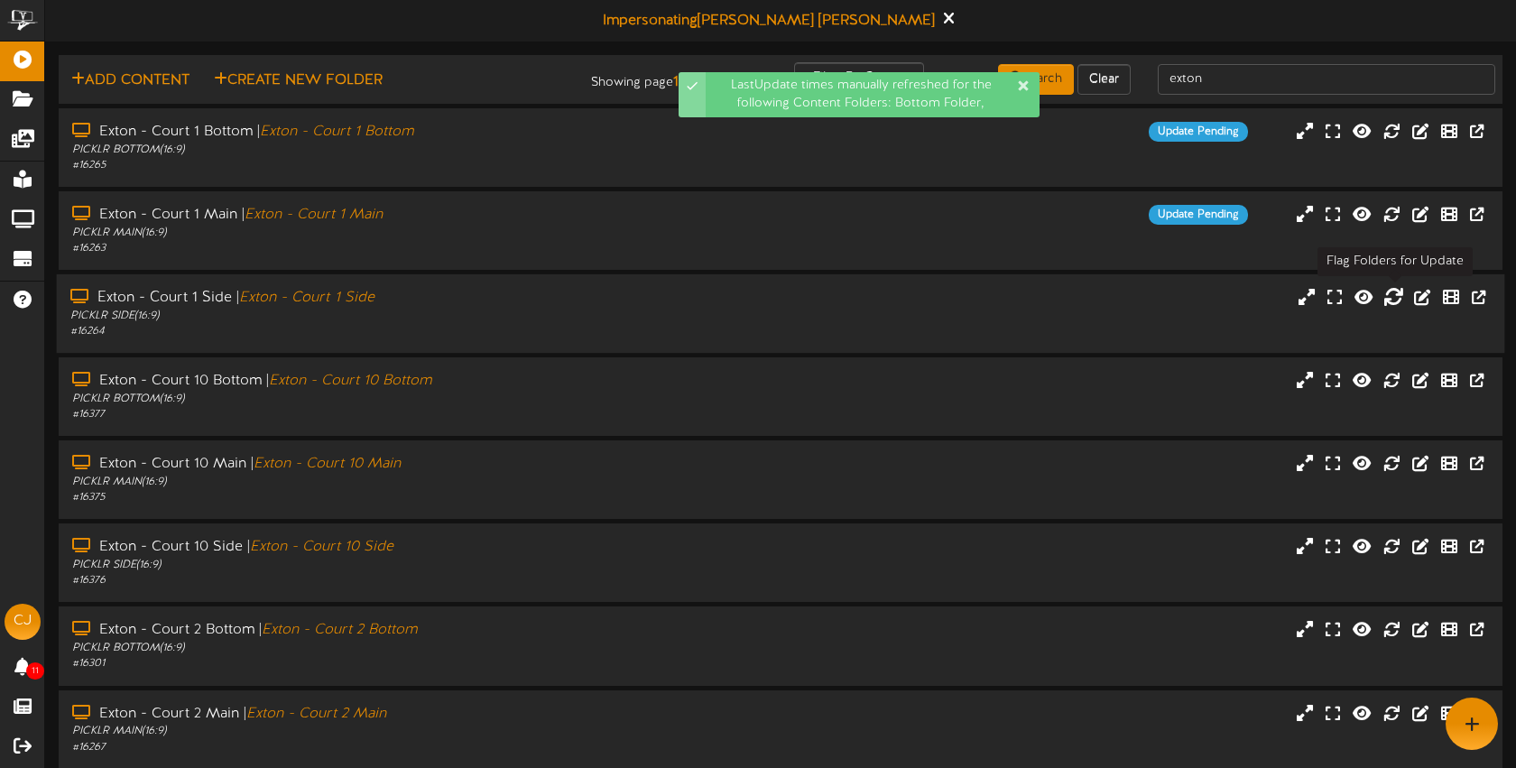
click at [1392, 300] on icon at bounding box center [1393, 296] width 20 height 20
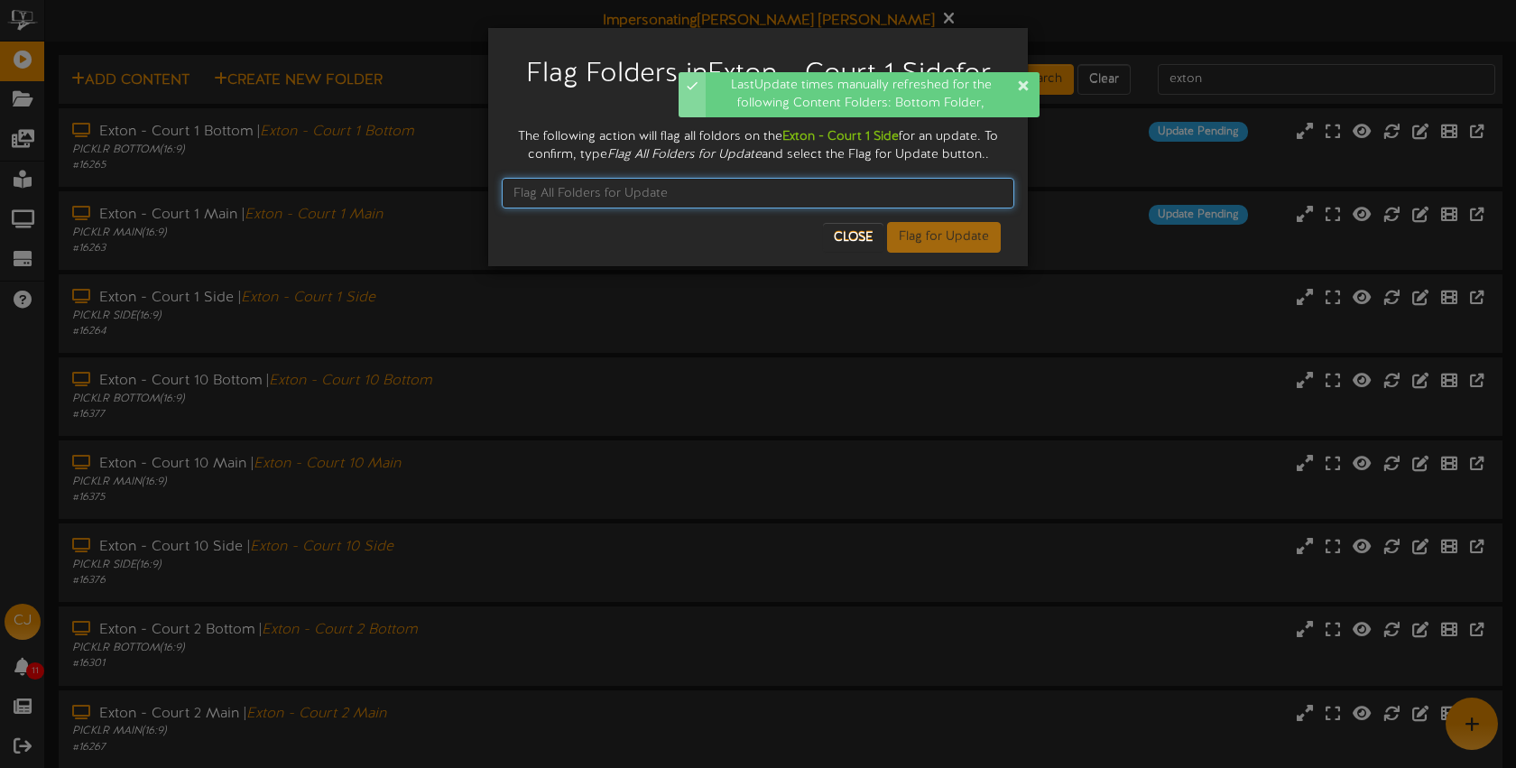
click at [617, 192] on input "text" at bounding box center [758, 193] width 513 height 31
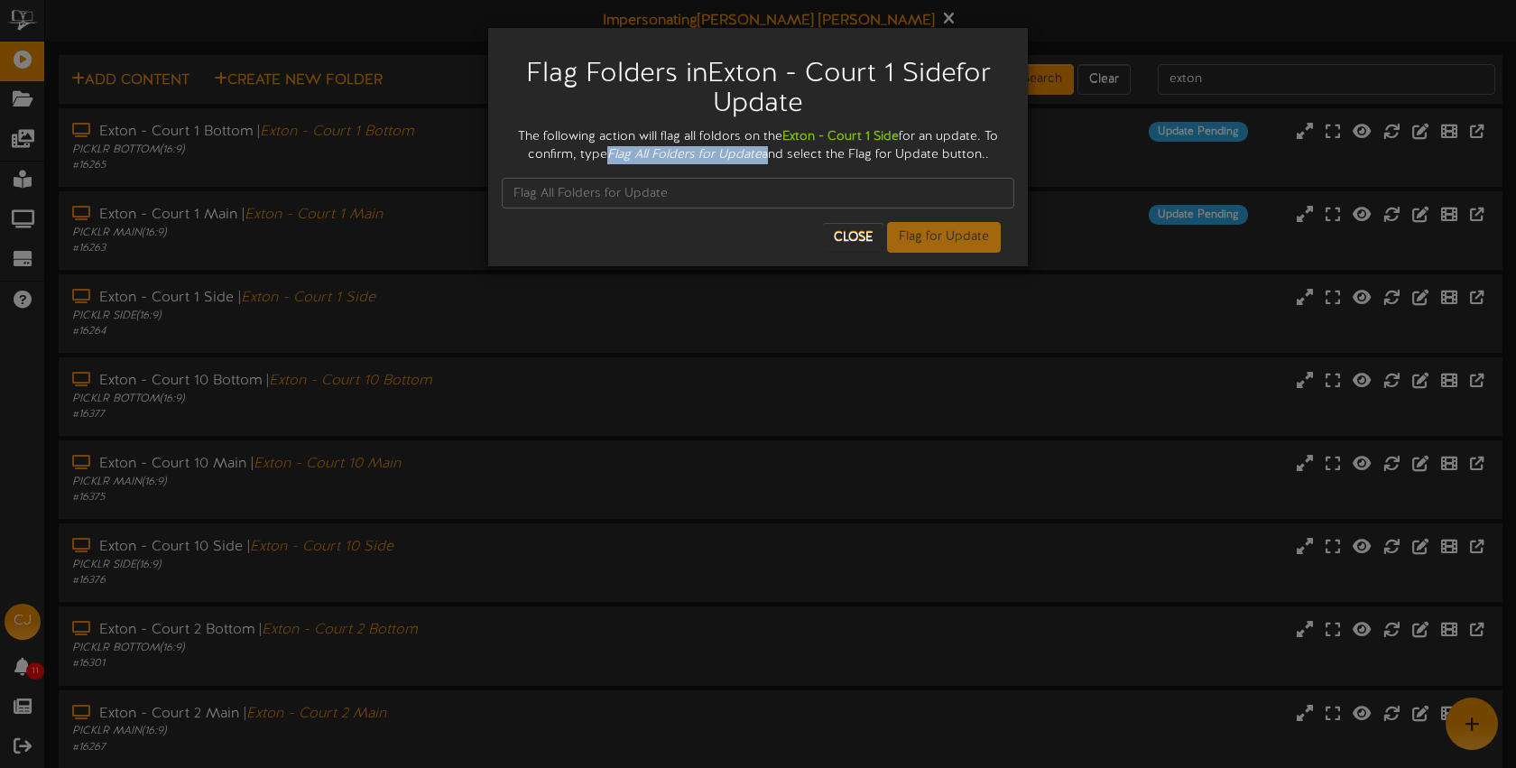
drag, startPoint x: 623, startPoint y: 152, endPoint x: 767, endPoint y: 154, distance: 144.4
click at [772, 153] on div "The following action will flag all foldors on the Exton - Court 1 Side for an u…" at bounding box center [758, 146] width 513 height 36
copy icon "Flag All Folders for Update"
click at [660, 194] on input "text" at bounding box center [758, 193] width 513 height 31
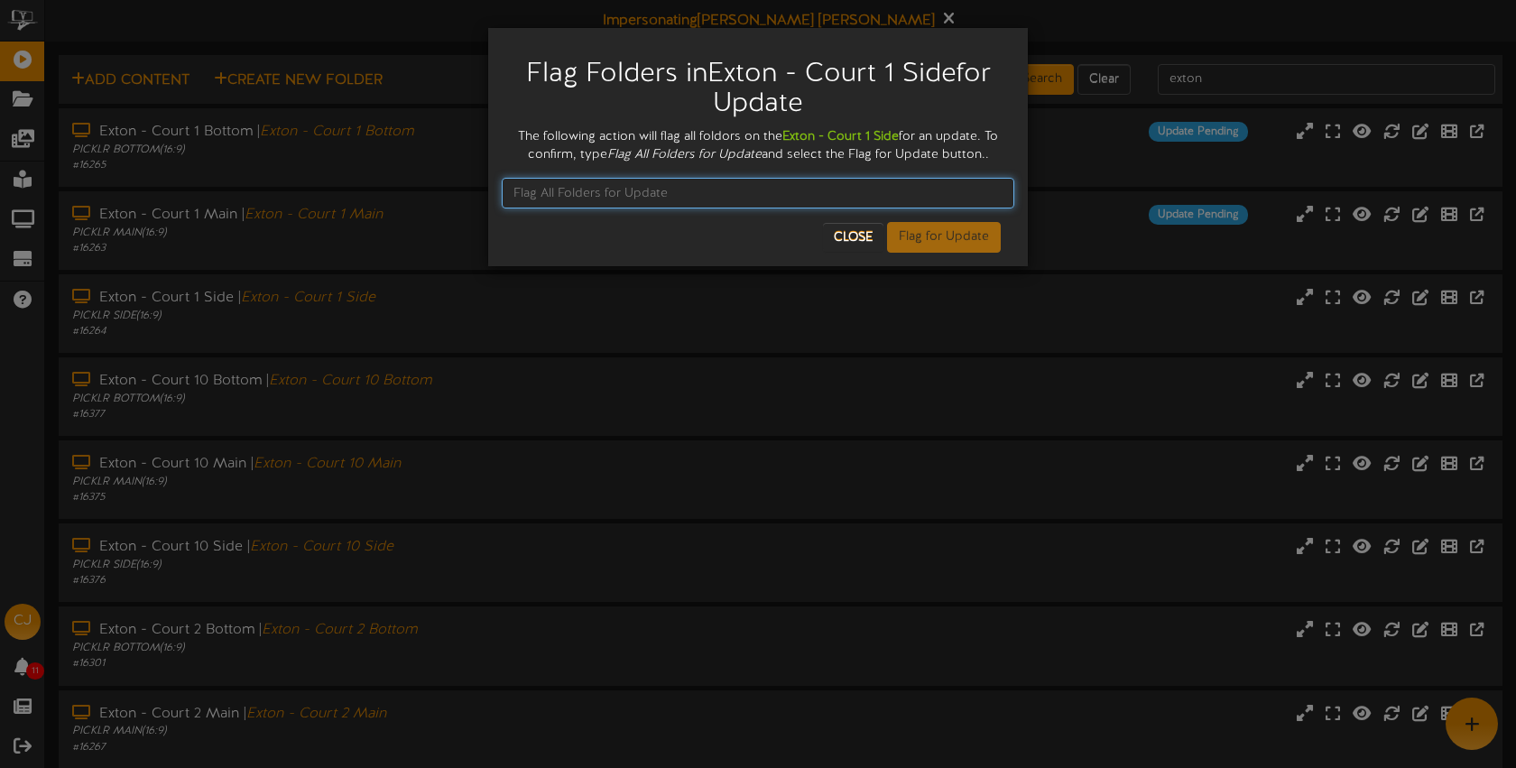
paste input "Flag All Folders for Update"
type input "Flag All Folders for Update"
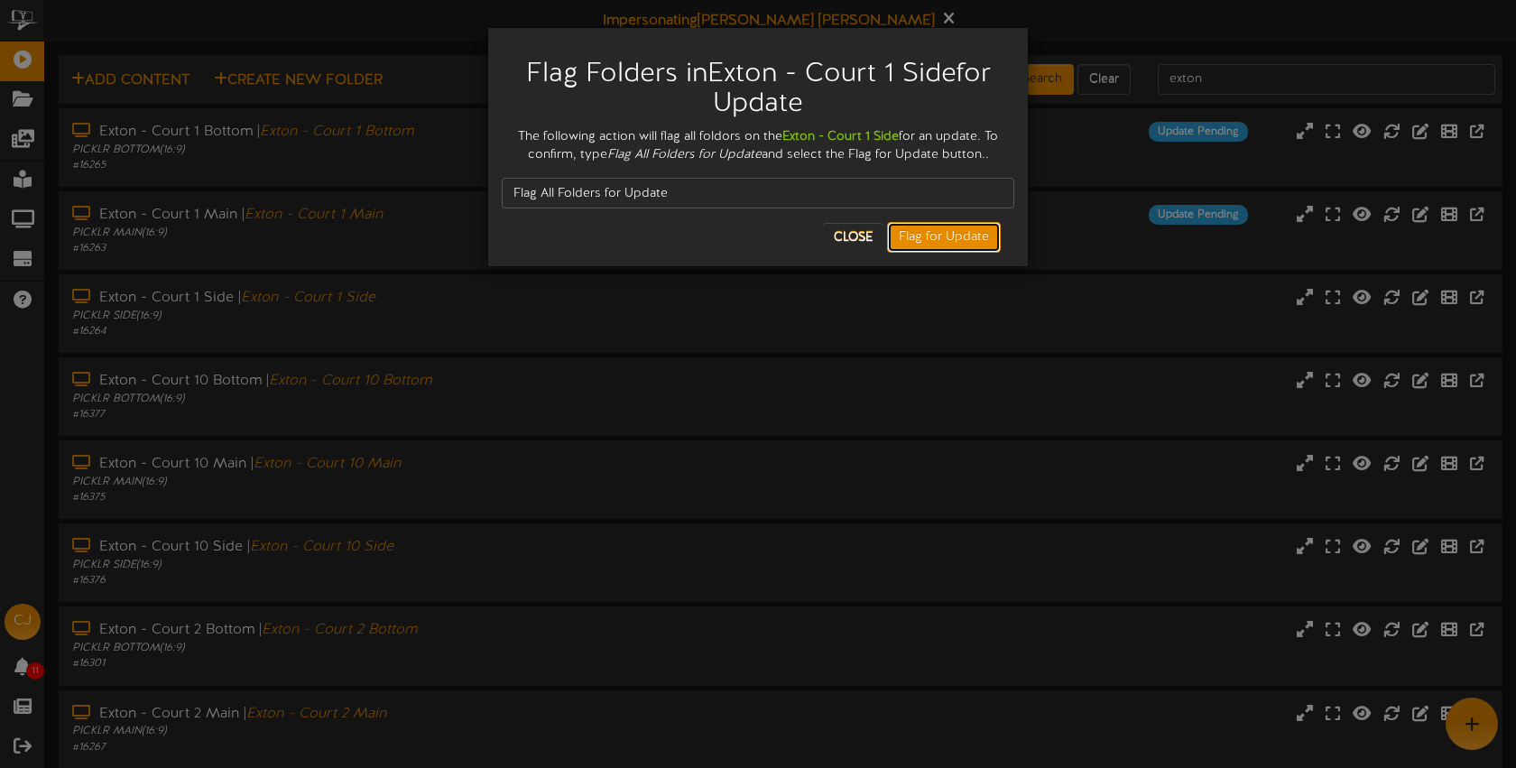
click at [927, 233] on button "Flag for Update" at bounding box center [944, 237] width 114 height 31
